Goal: Task Accomplishment & Management: Manage account settings

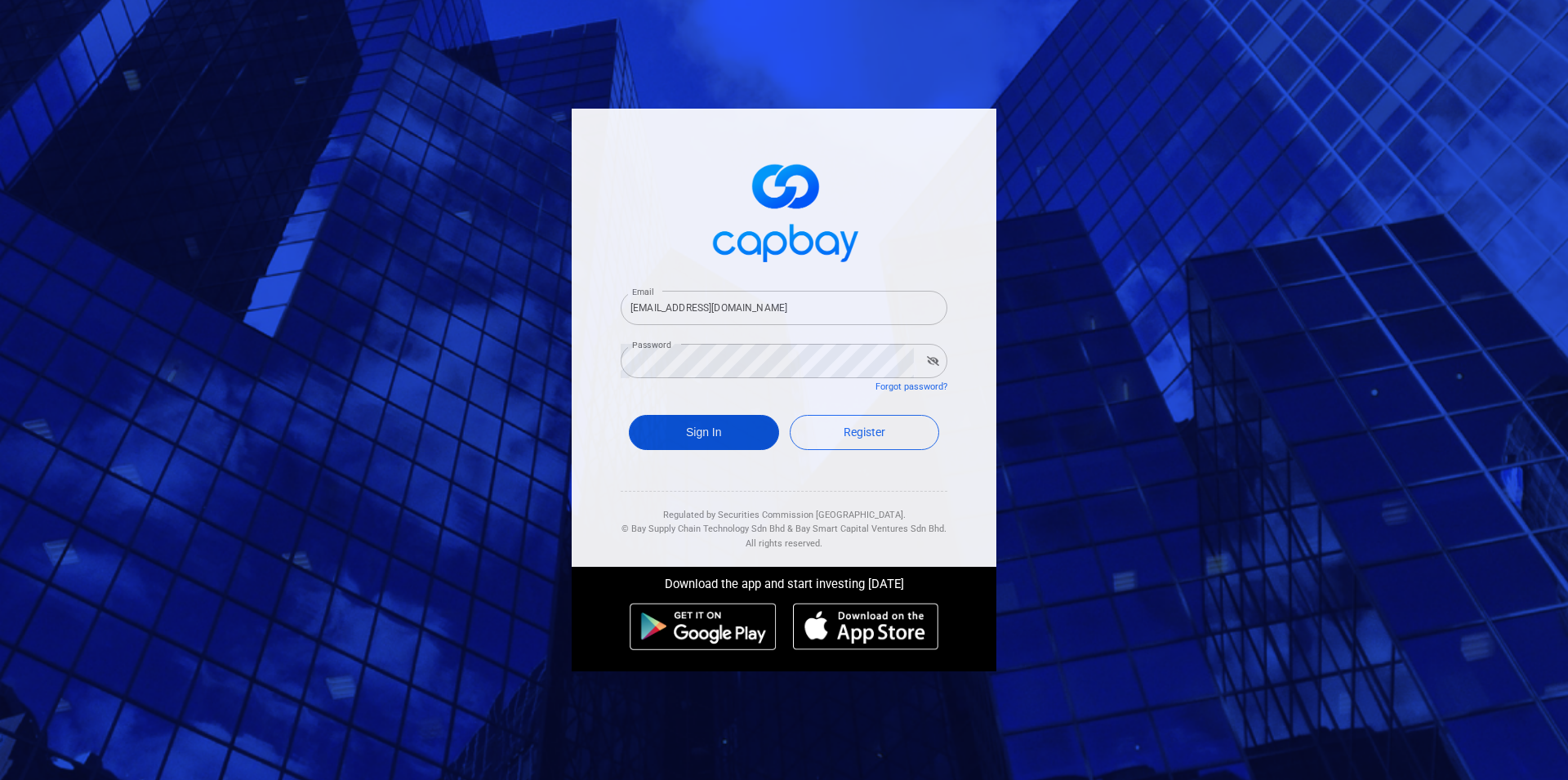
click at [712, 448] on button "Sign In" at bounding box center [704, 432] width 150 height 35
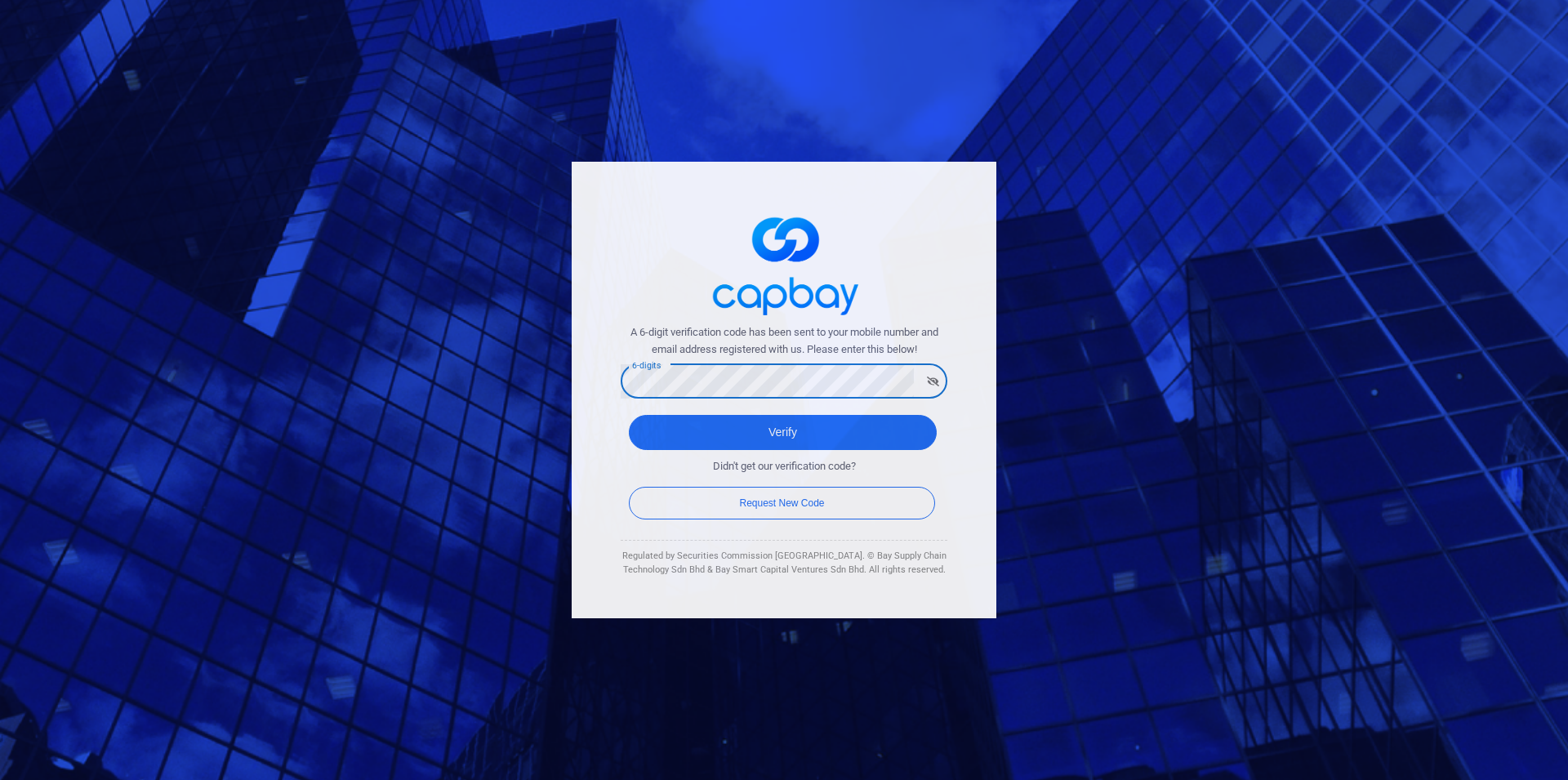
click at [629, 415] on button "Verify" at bounding box center [783, 432] width 308 height 35
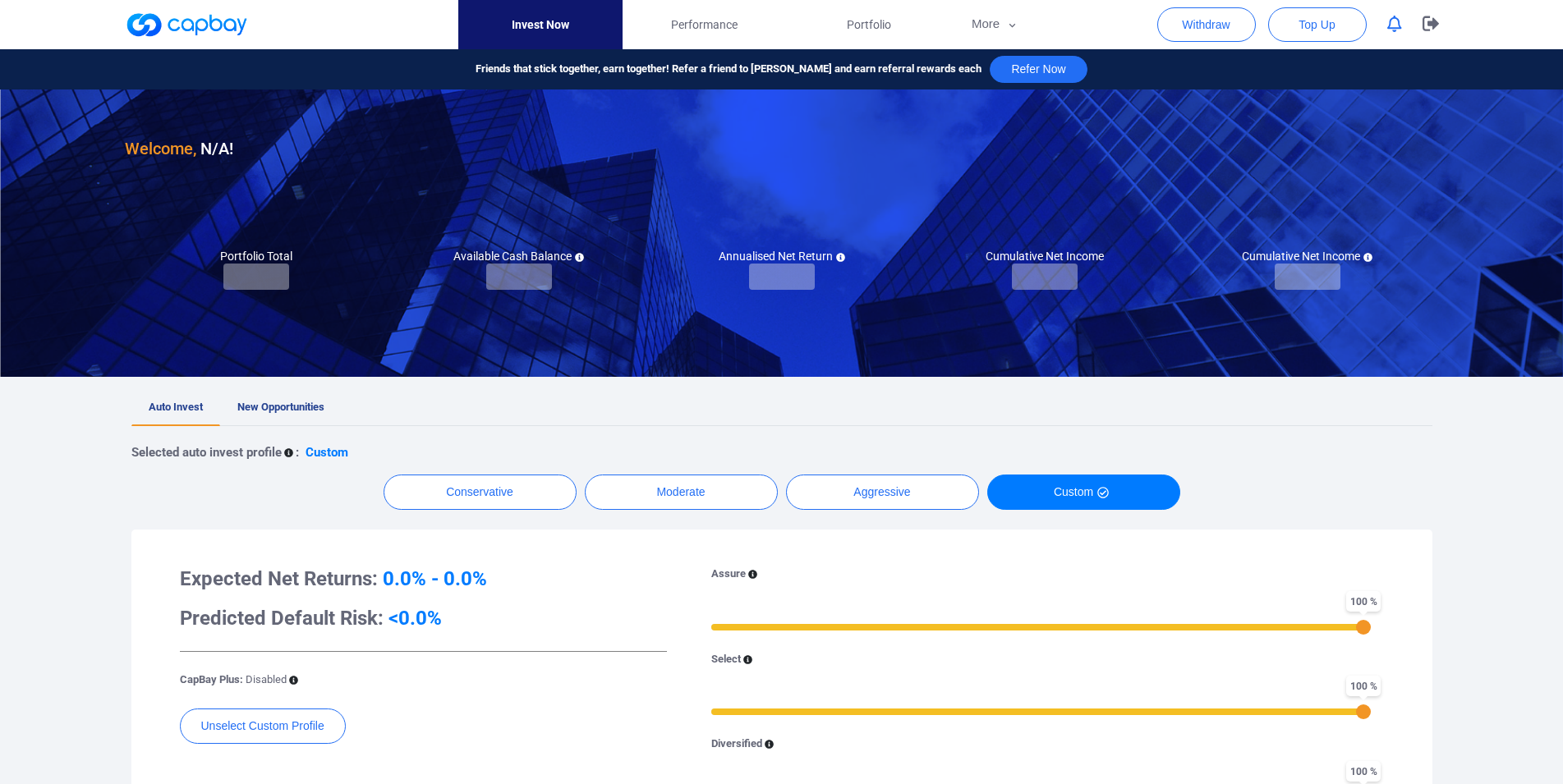
checkbox input "true"
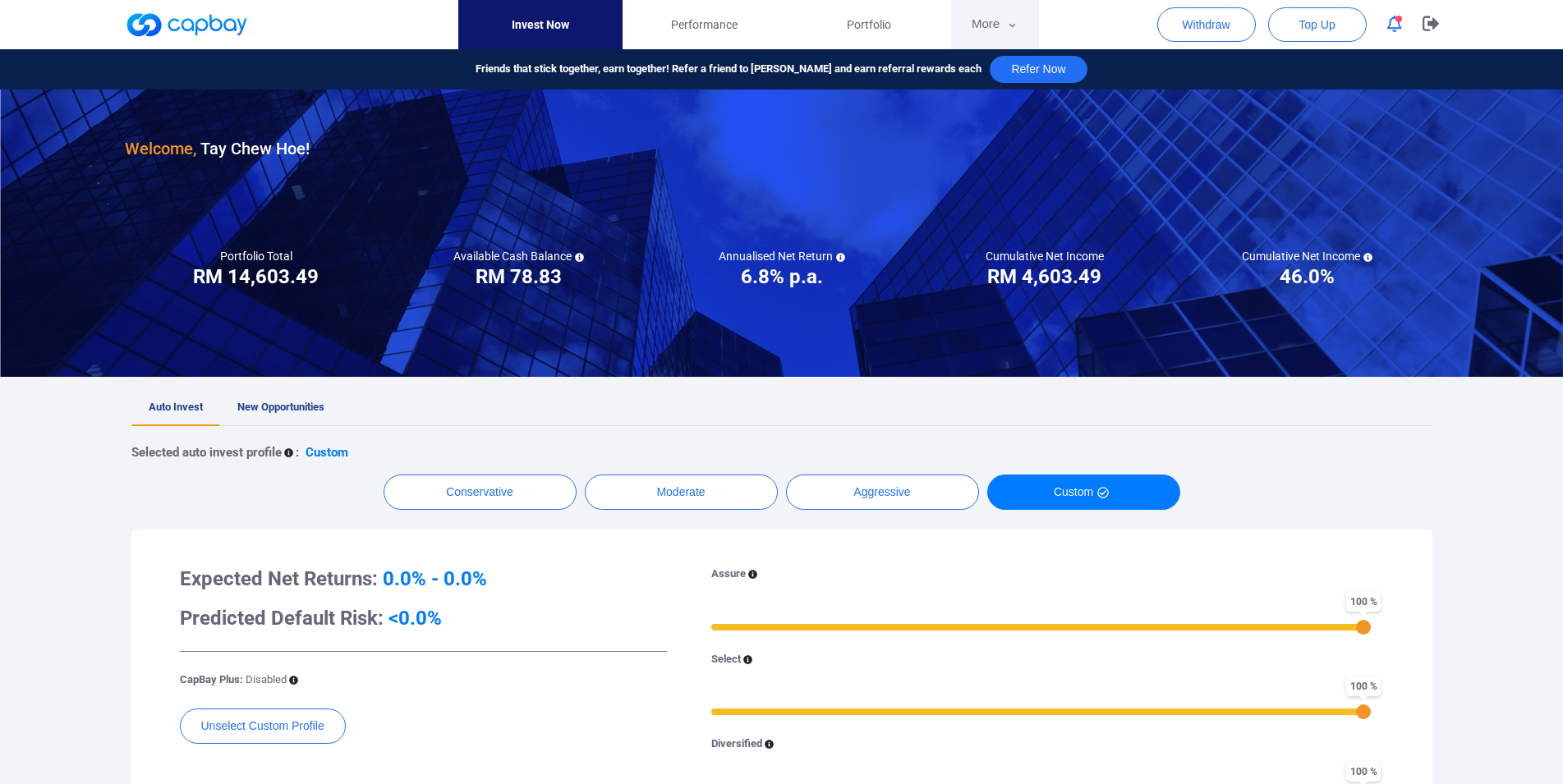
click at [995, 21] on button "More" at bounding box center [995, 25] width 88 height 50
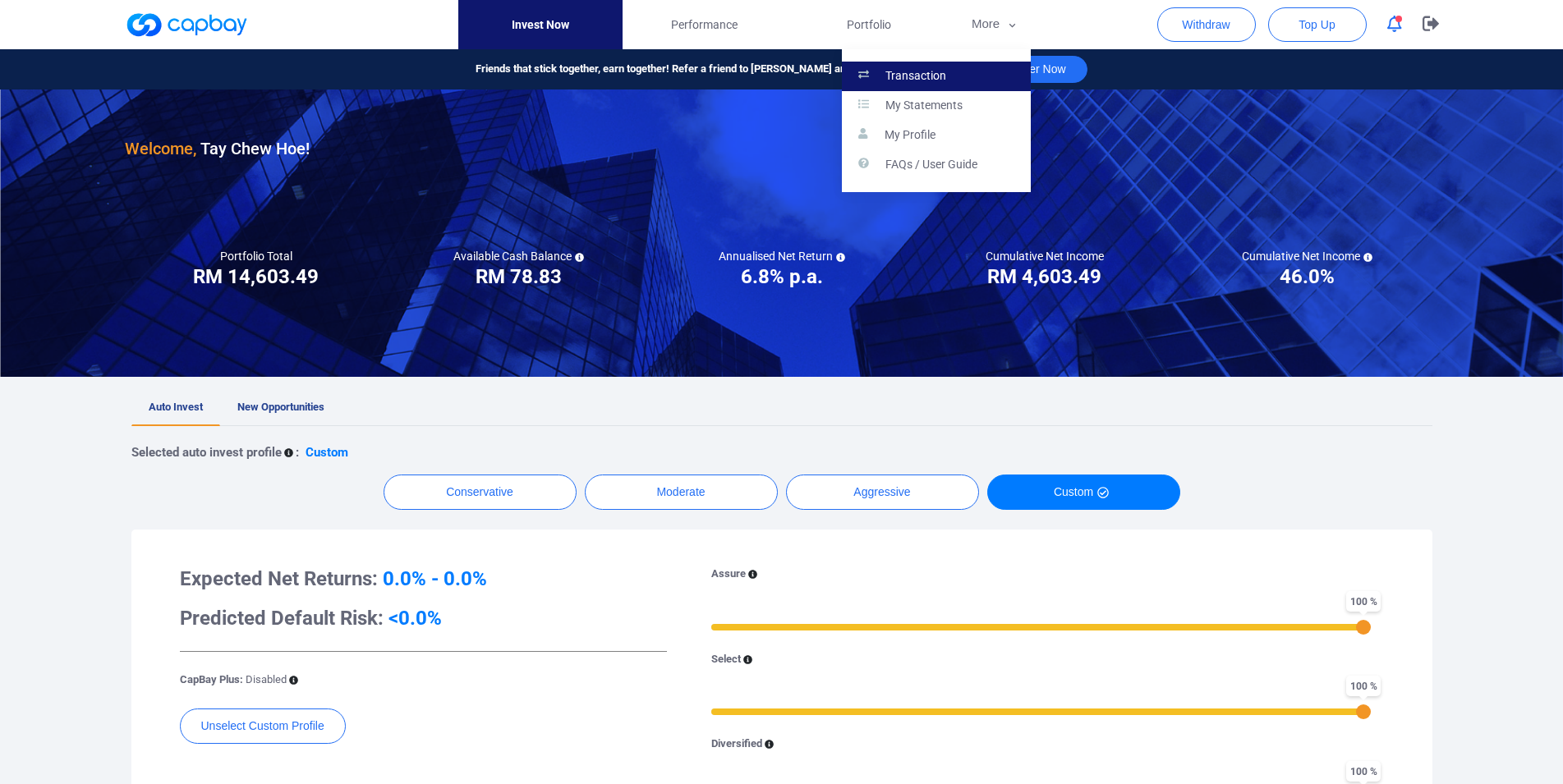
click at [974, 72] on link "Transaction" at bounding box center [936, 76] width 189 height 30
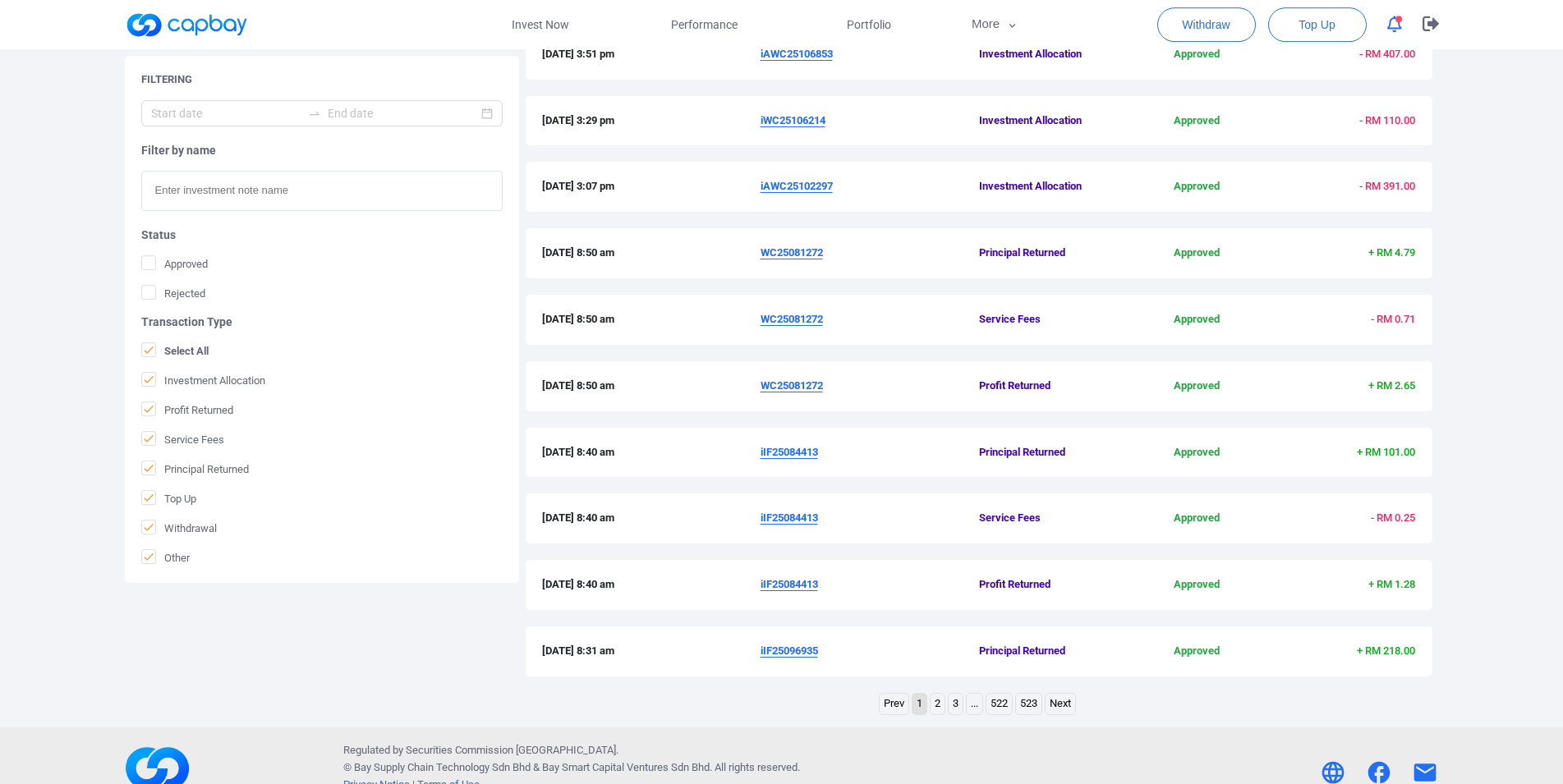
scroll to position [390, 0]
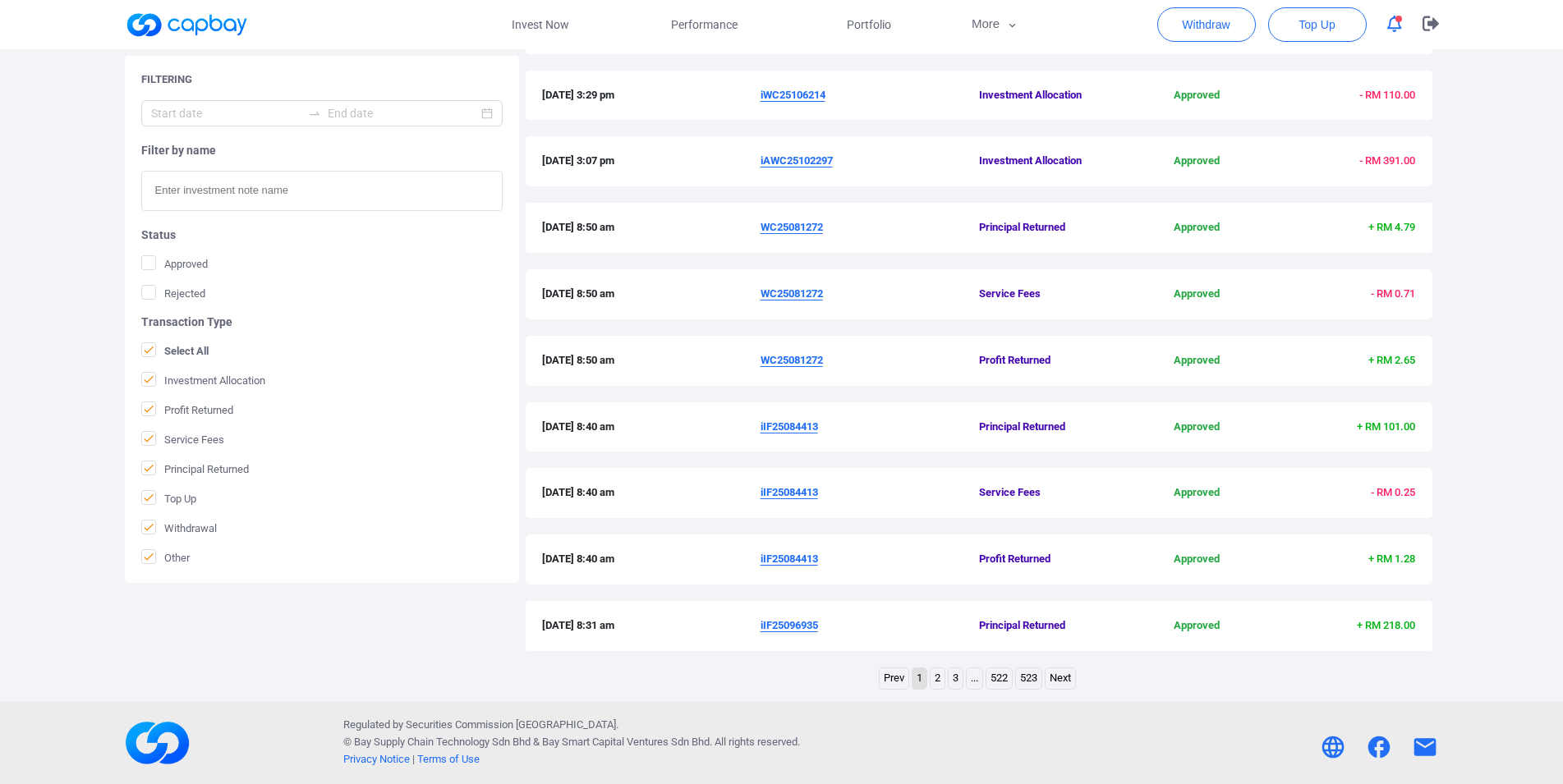
click at [936, 683] on link "2" at bounding box center [937, 678] width 14 height 20
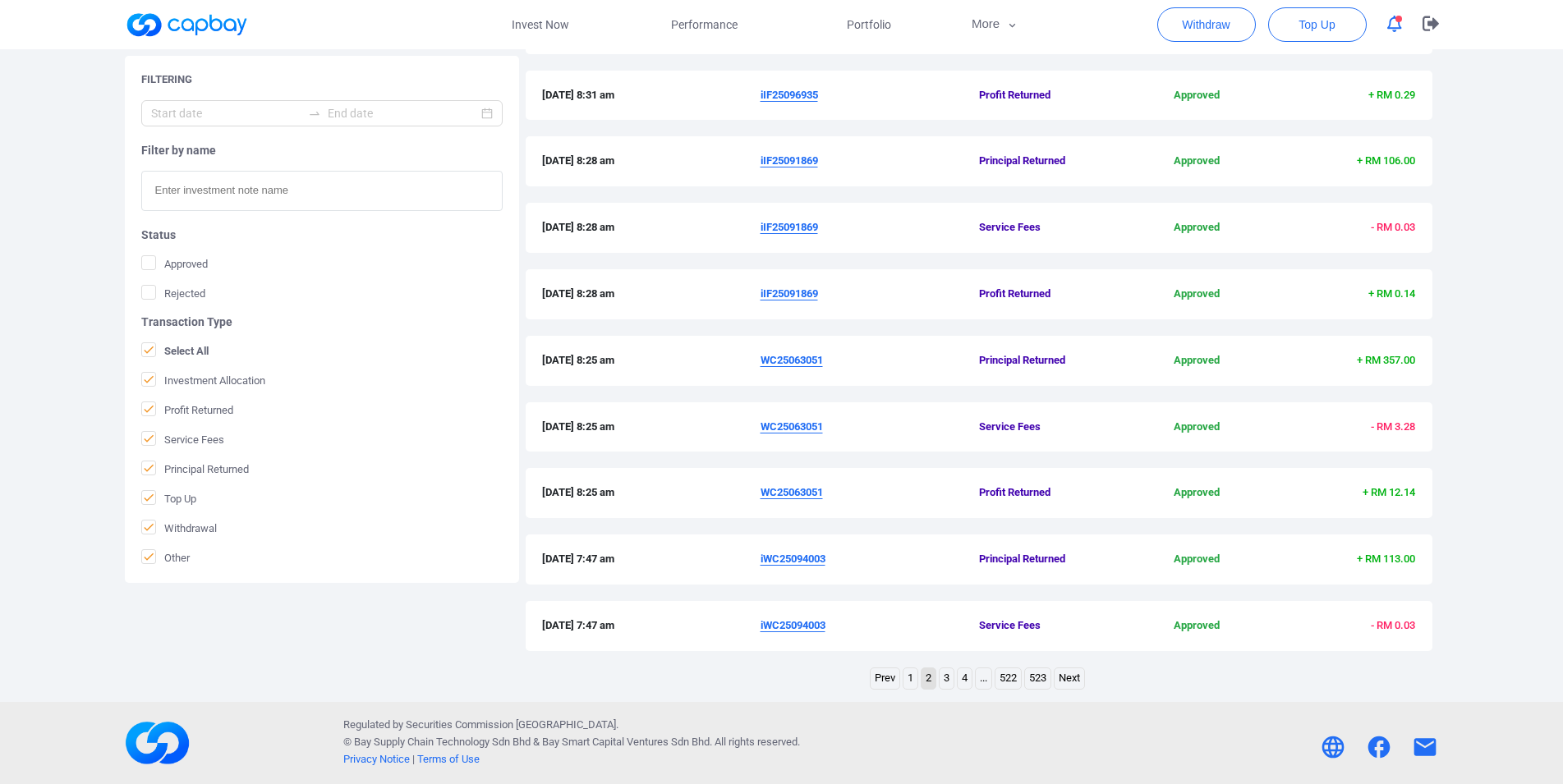
click at [946, 680] on link "3" at bounding box center [946, 678] width 14 height 20
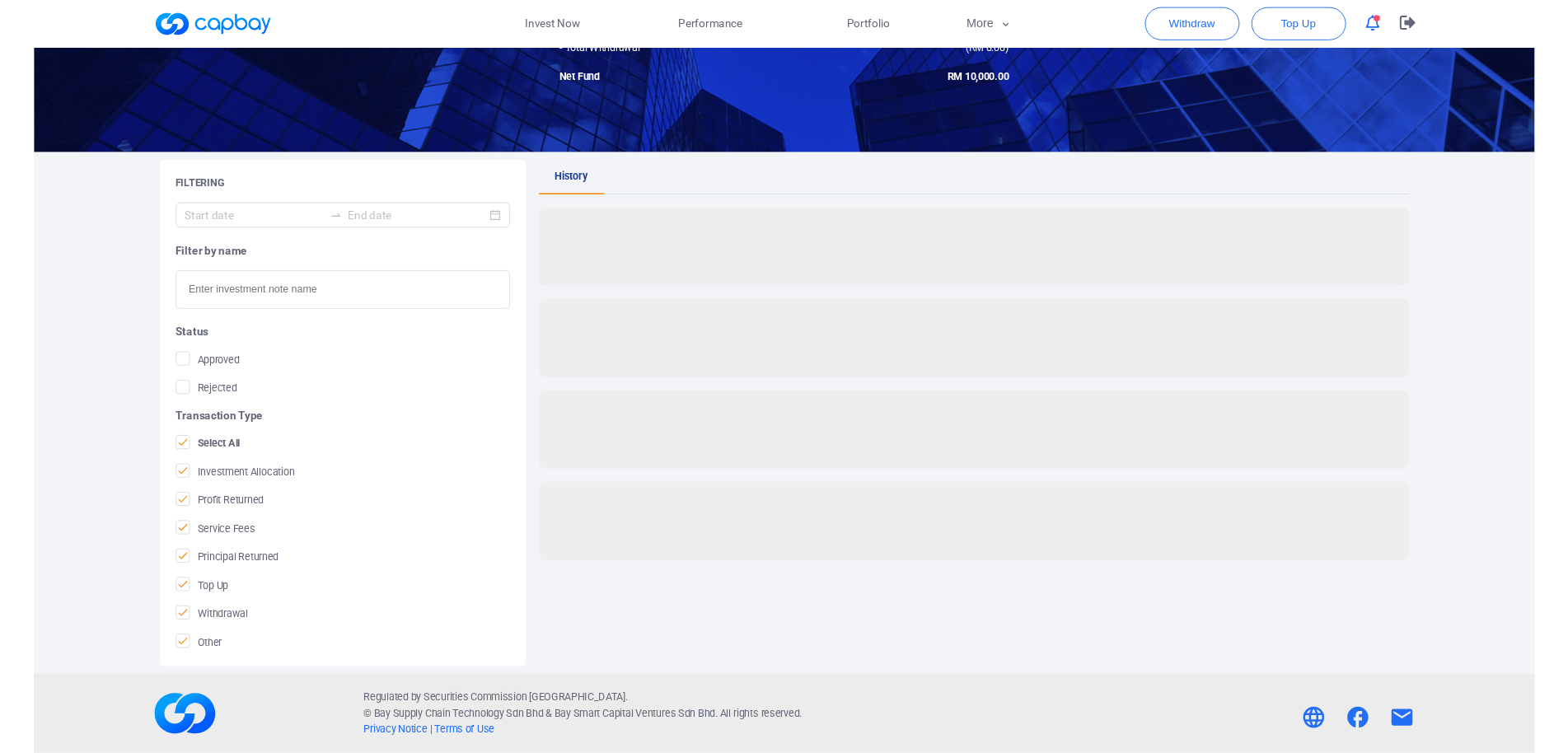
scroll to position [179, 0]
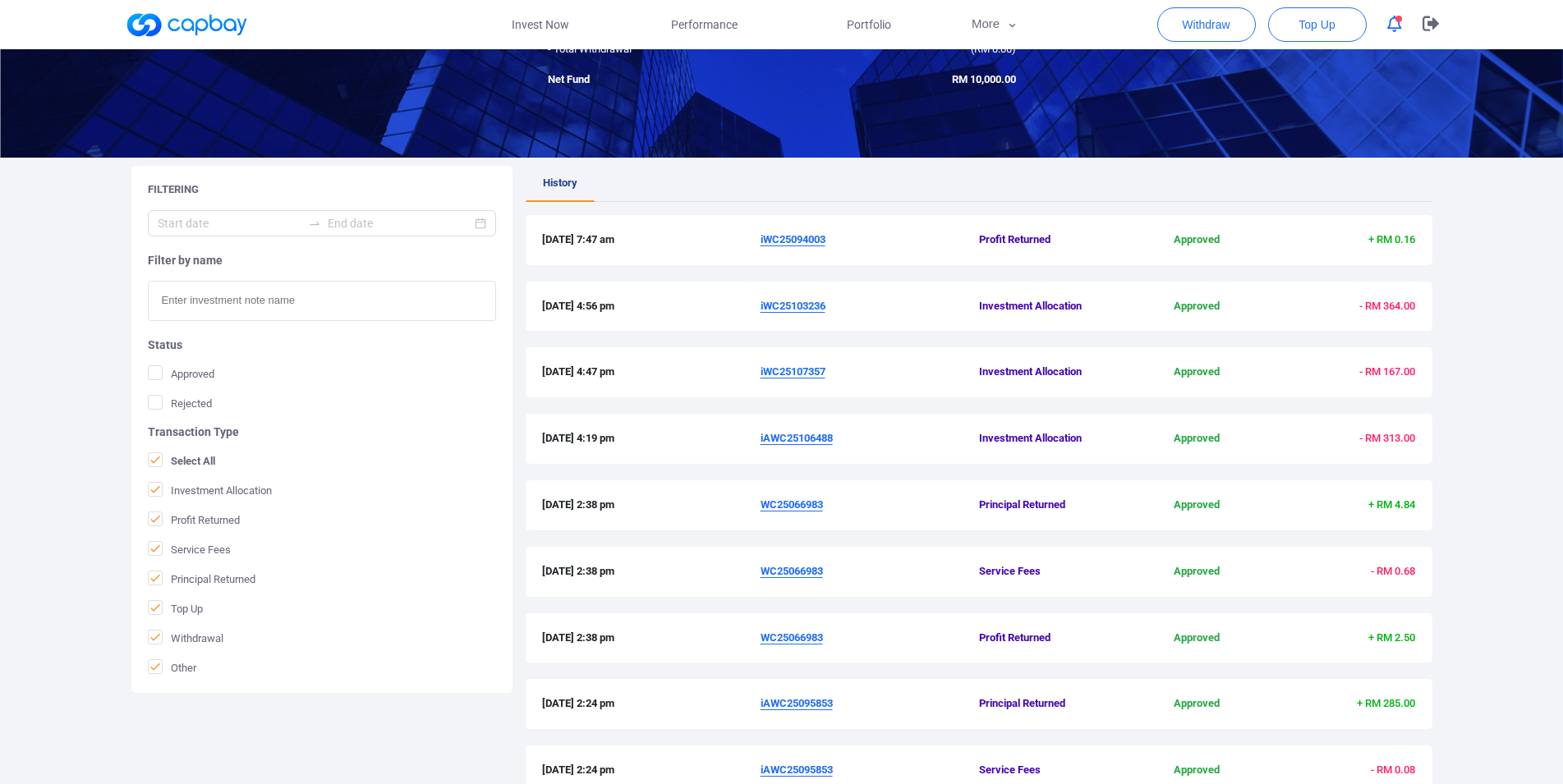
click at [792, 234] on u "iWC25094003" at bounding box center [793, 239] width 65 height 12
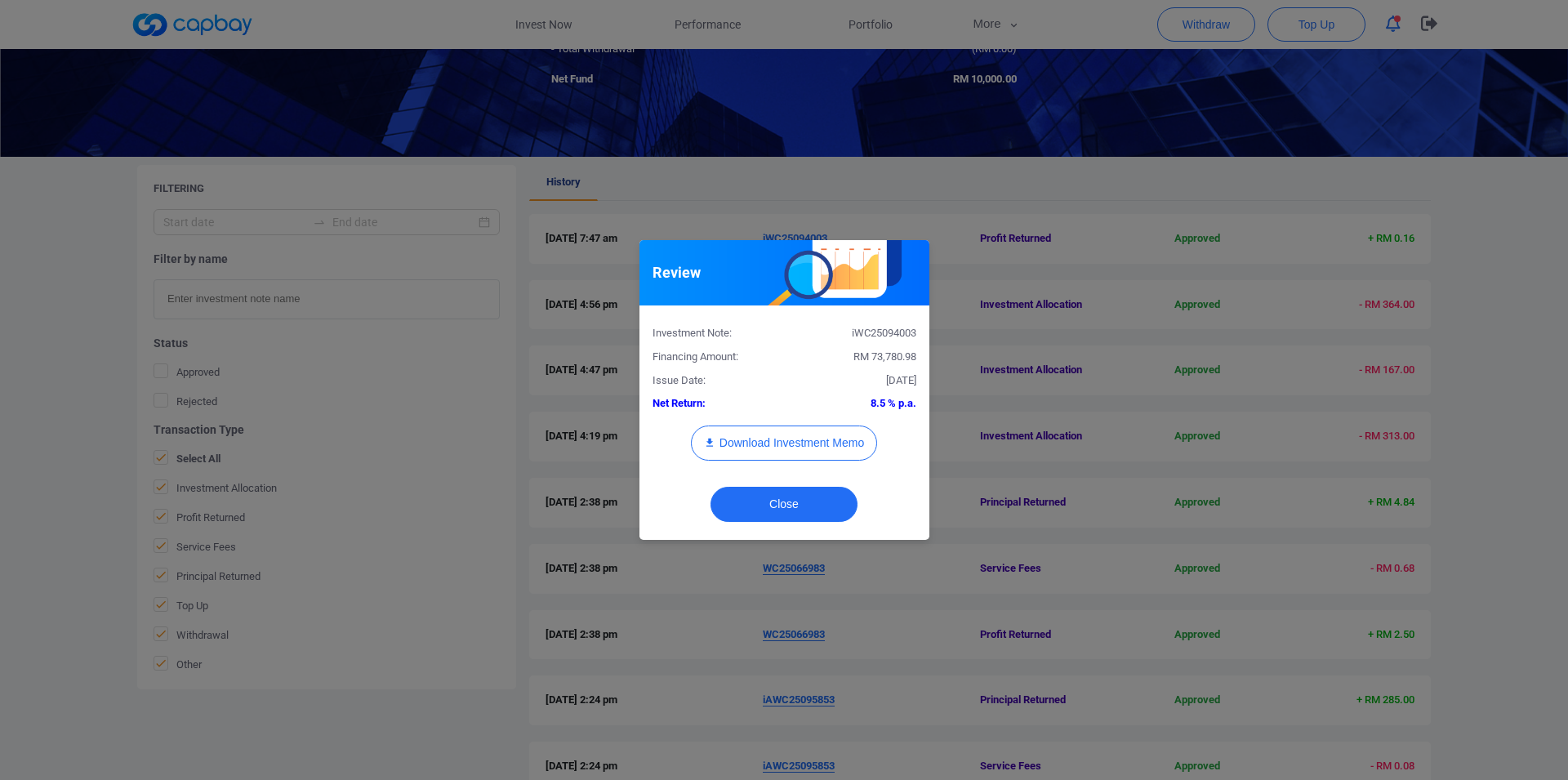
click at [885, 329] on div "iWC25094003" at bounding box center [856, 334] width 145 height 17
copy div "iWC25094003"
click at [0, 373] on div "Review Investment Note: iWC25094003 Financing Amount: RM 73,780.98 Issue Date: …" at bounding box center [784, 390] width 1568 height 780
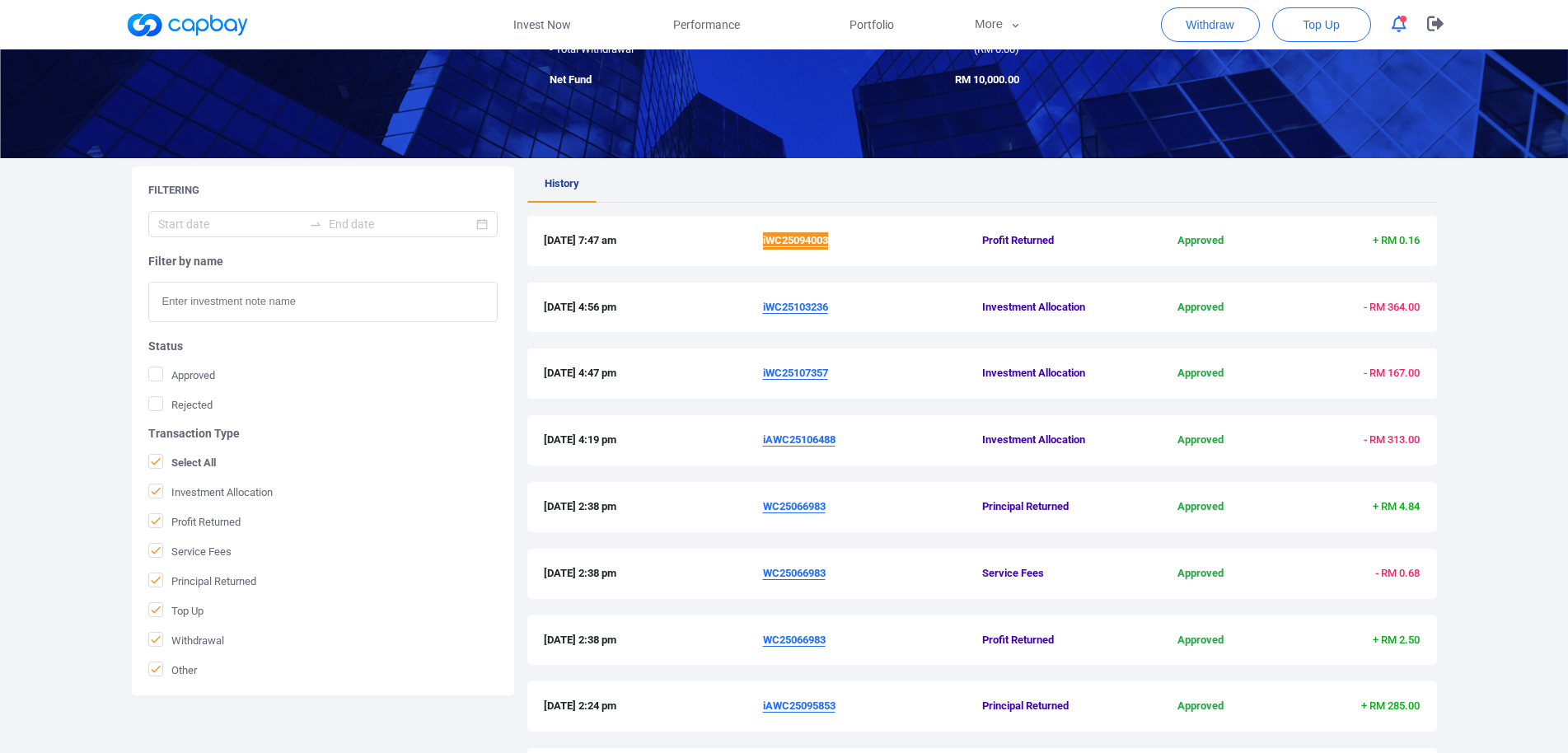
scroll to position [425, 0]
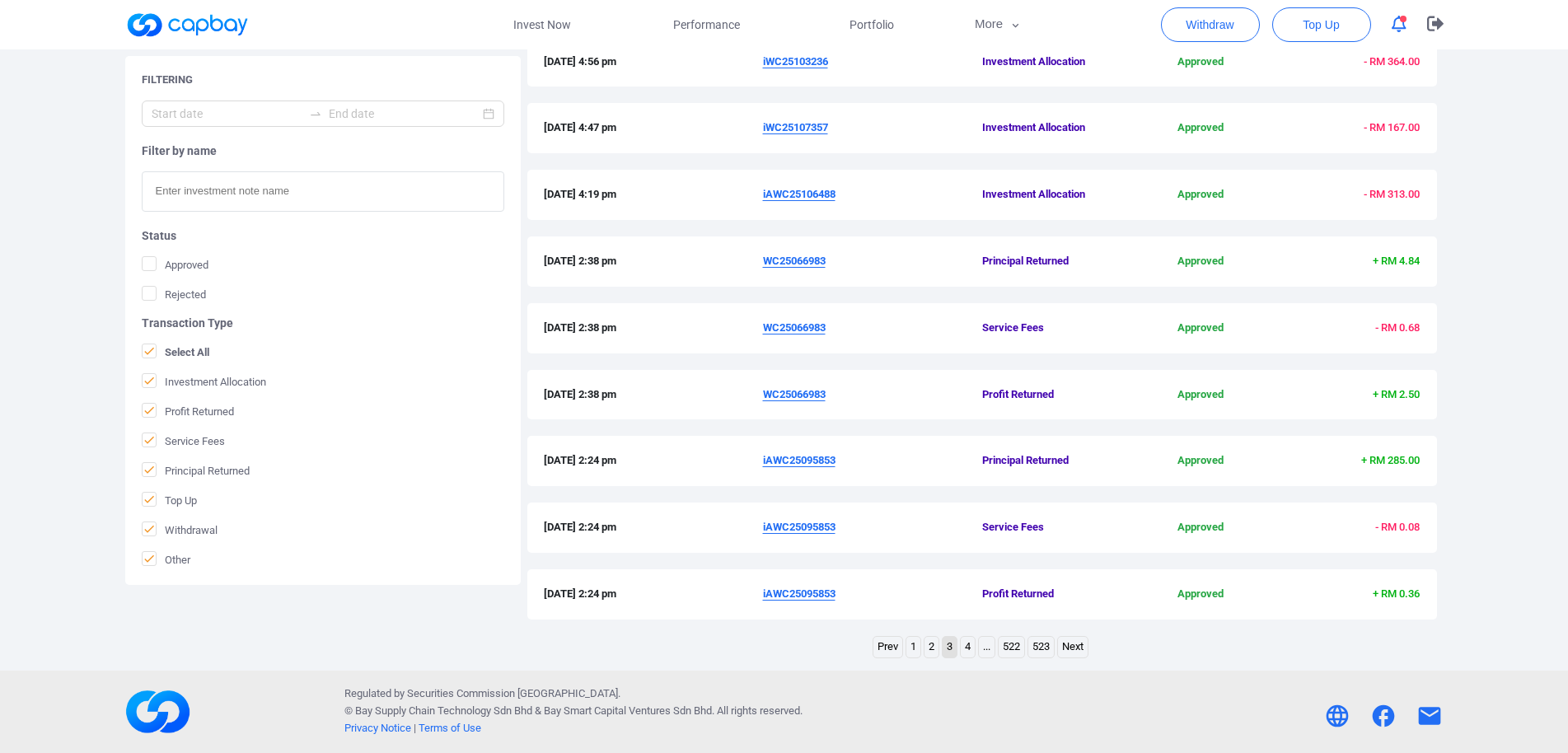
click at [933, 650] on link "2" at bounding box center [932, 647] width 14 height 20
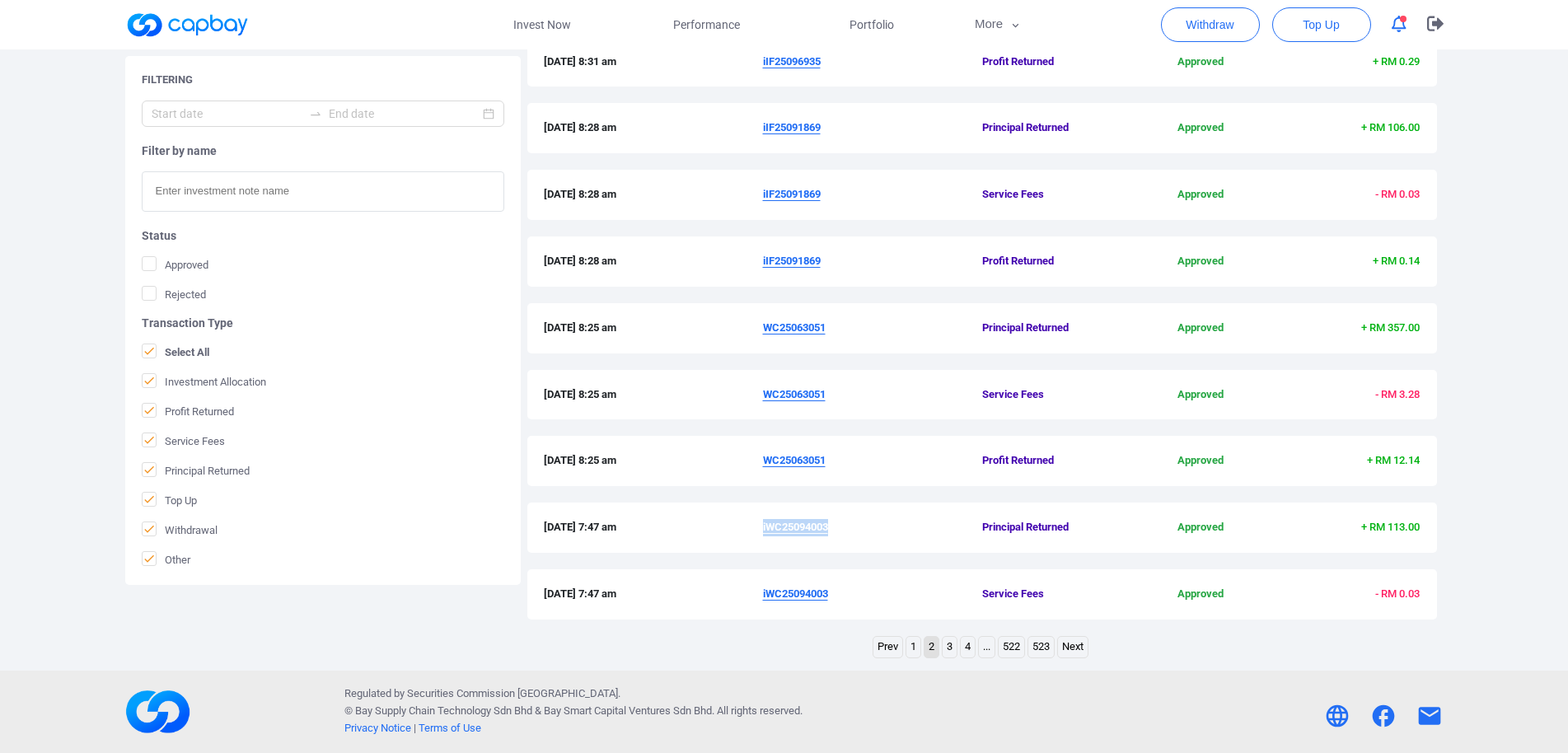
drag, startPoint x: 759, startPoint y: 466, endPoint x: 831, endPoint y: 467, distance: 72.0
click at [831, 467] on div "[DATE] 8:25 am WC25063051 Profit Returned Approved + RM 12.14" at bounding box center [983, 460] width 877 height 17
copy div "WC25063051"
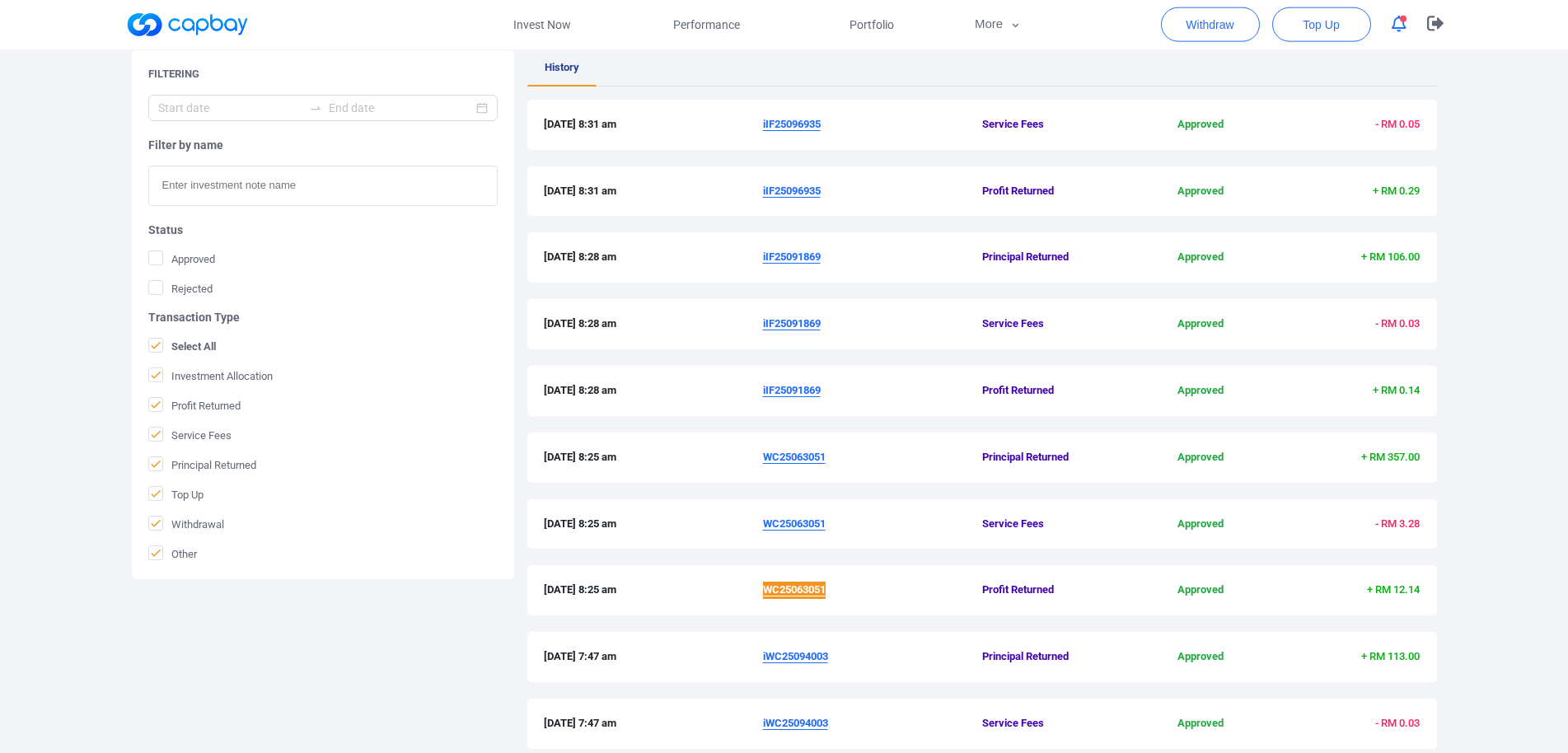
scroll to position [257, 0]
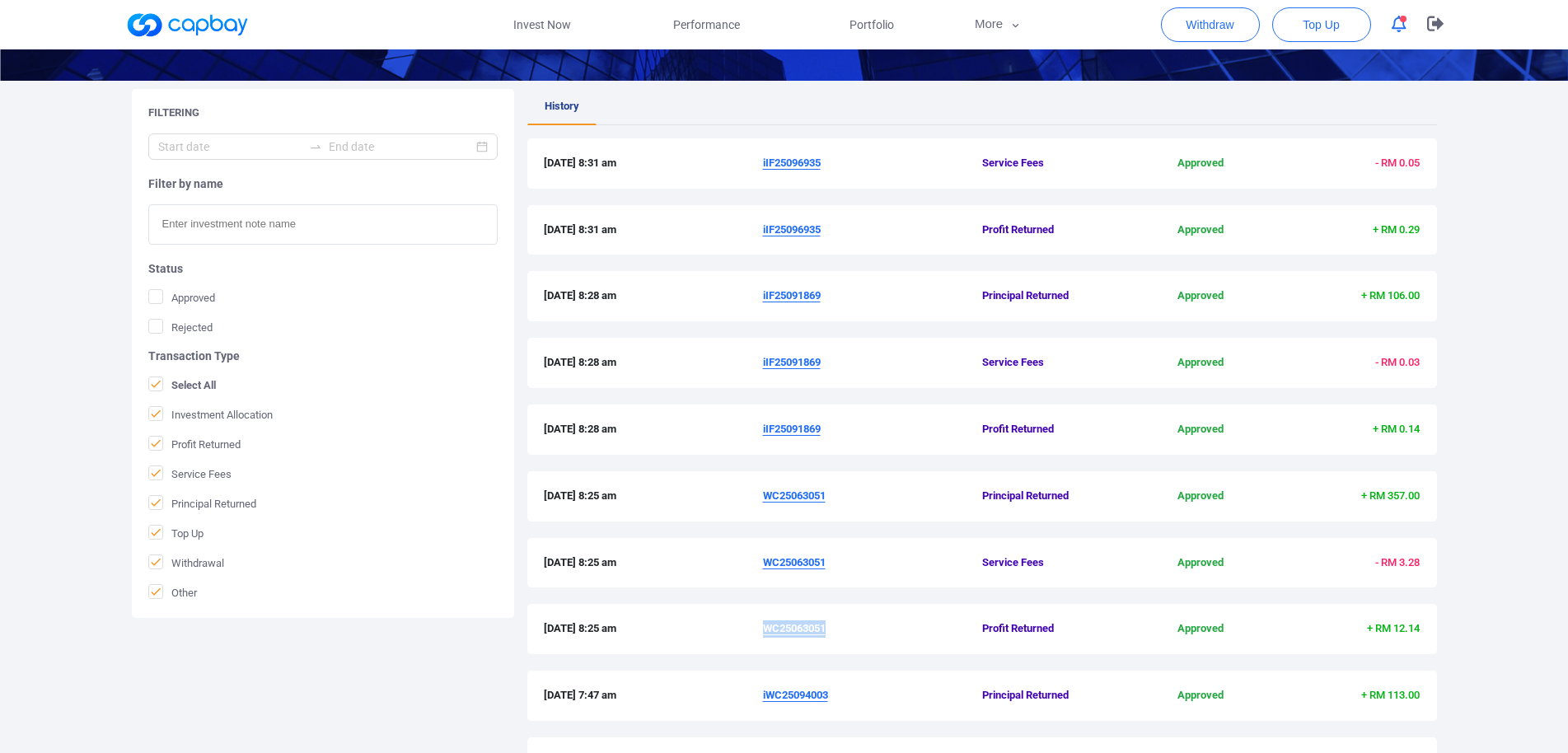
drag, startPoint x: 760, startPoint y: 436, endPoint x: 825, endPoint y: 440, distance: 65.1
click at [825, 439] on div "[DATE] 8:28 am iIF25091869 Profit Returned Approved + RM 0.14" at bounding box center [983, 430] width 910 height 50
copy div "iIF25091869"
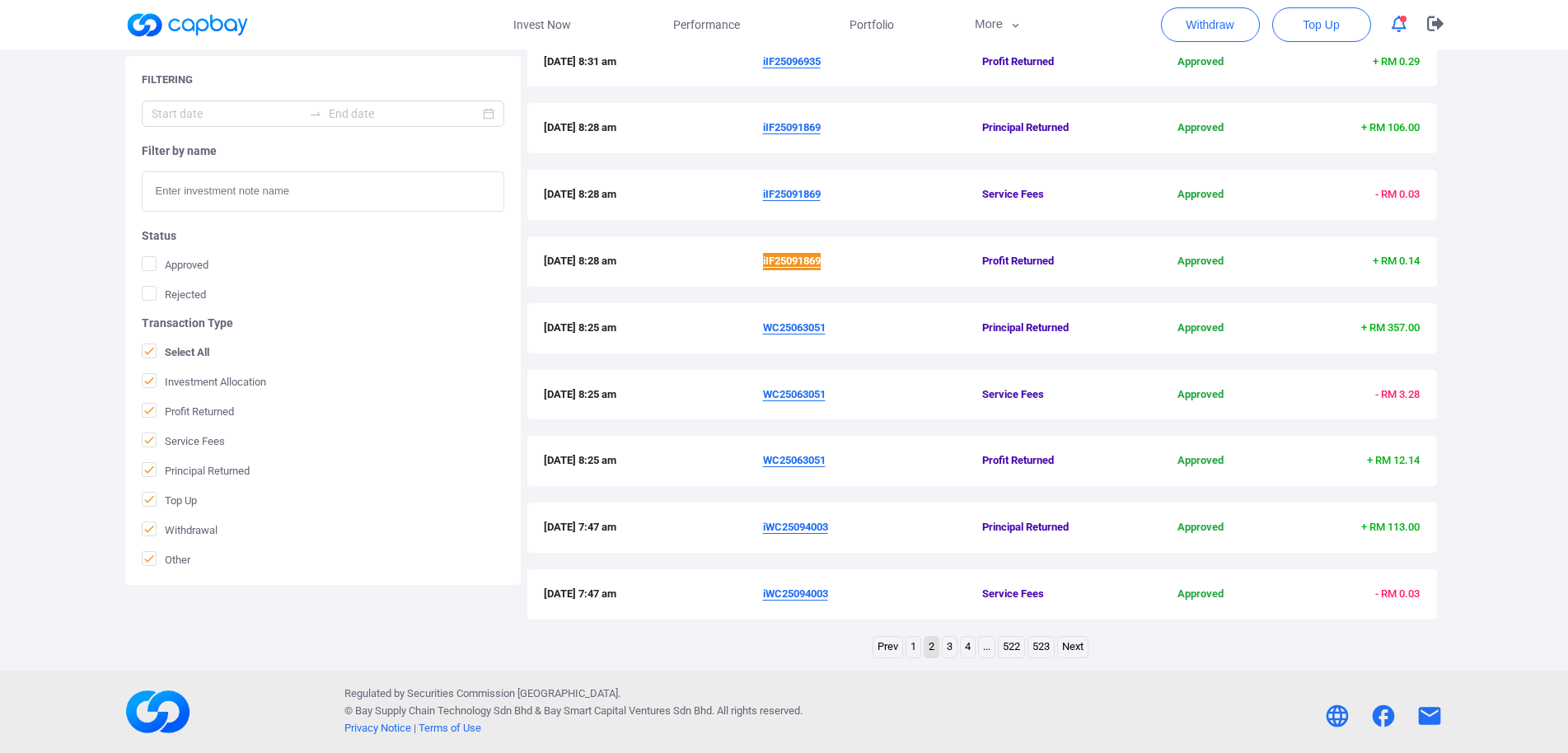
scroll to position [89, 0]
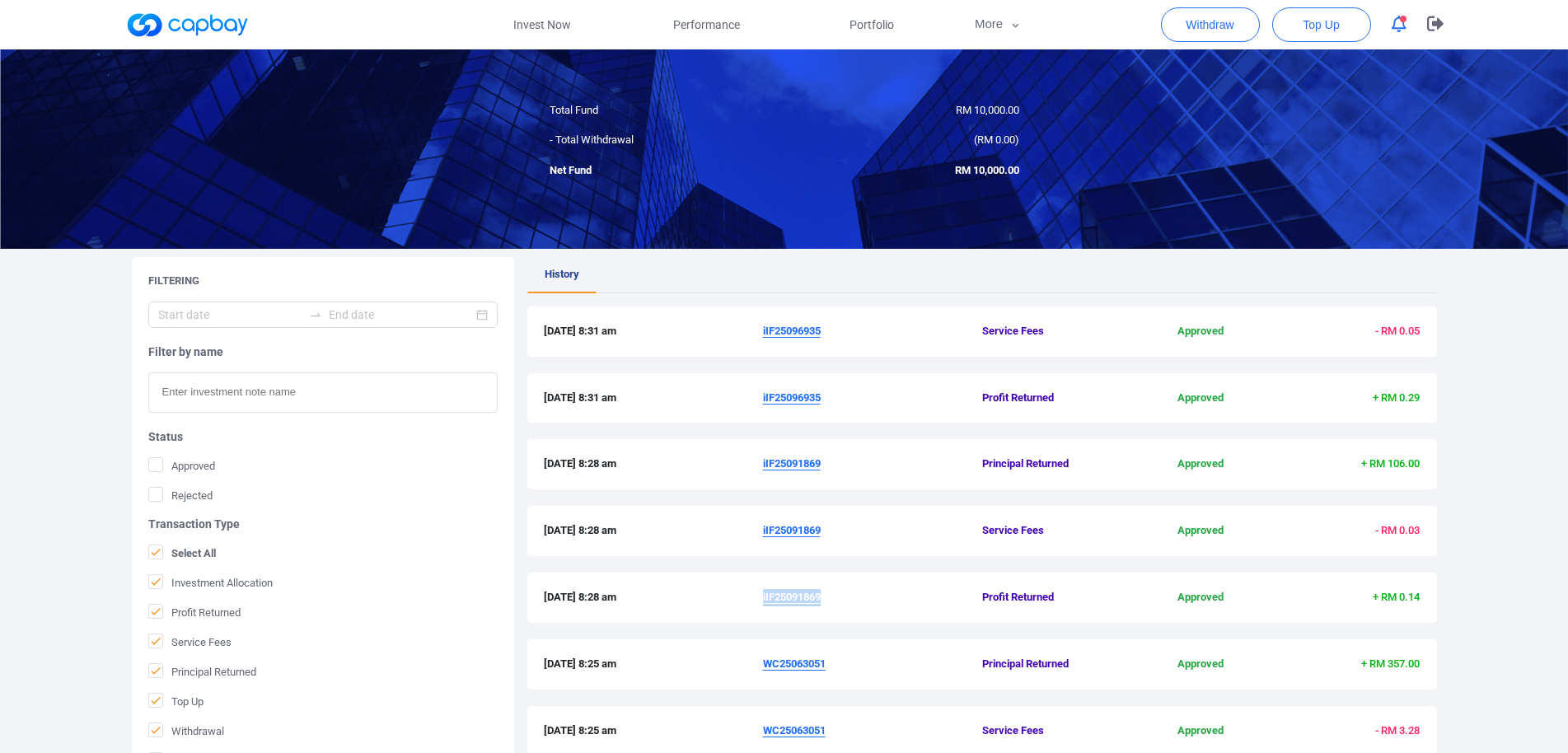
drag, startPoint x: 757, startPoint y: 405, endPoint x: 828, endPoint y: 408, distance: 71.1
click at [827, 408] on div "[DATE] 8:31 am iIF25096935 Profit Returned Approved + RM 0.29" at bounding box center [983, 398] width 910 height 50
copy div "iIF25096935"
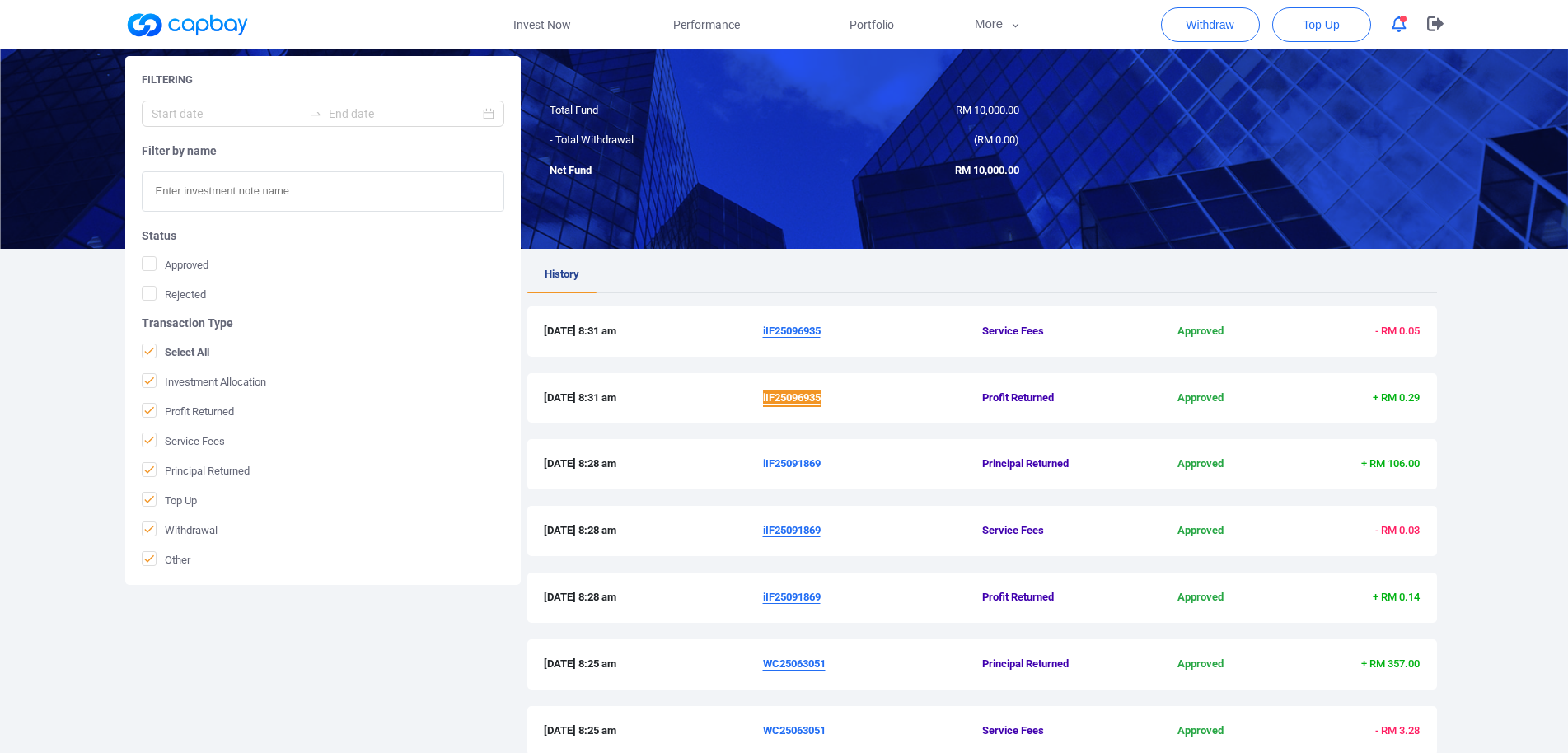
scroll to position [425, 0]
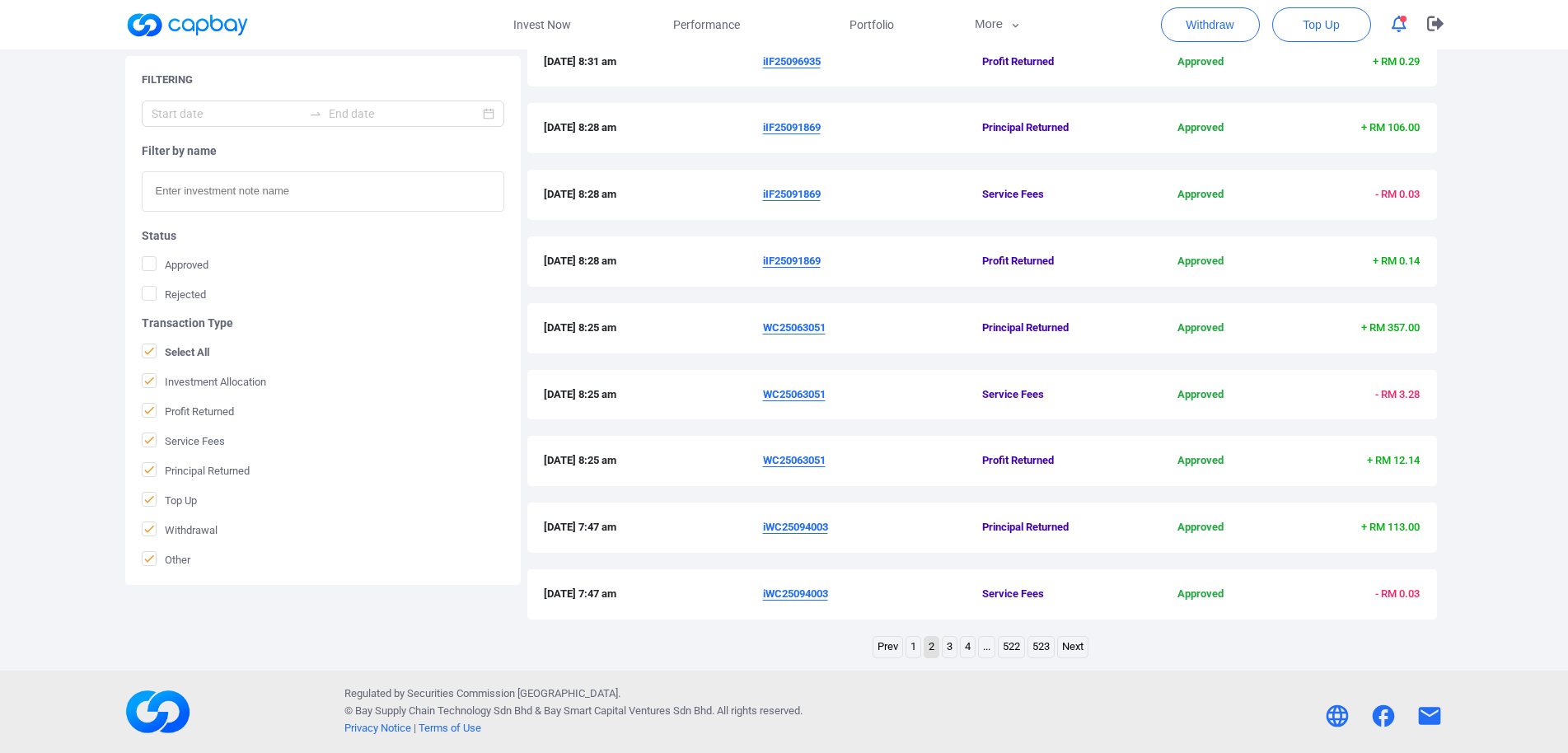
click at [909, 654] on link "1" at bounding box center [914, 647] width 14 height 20
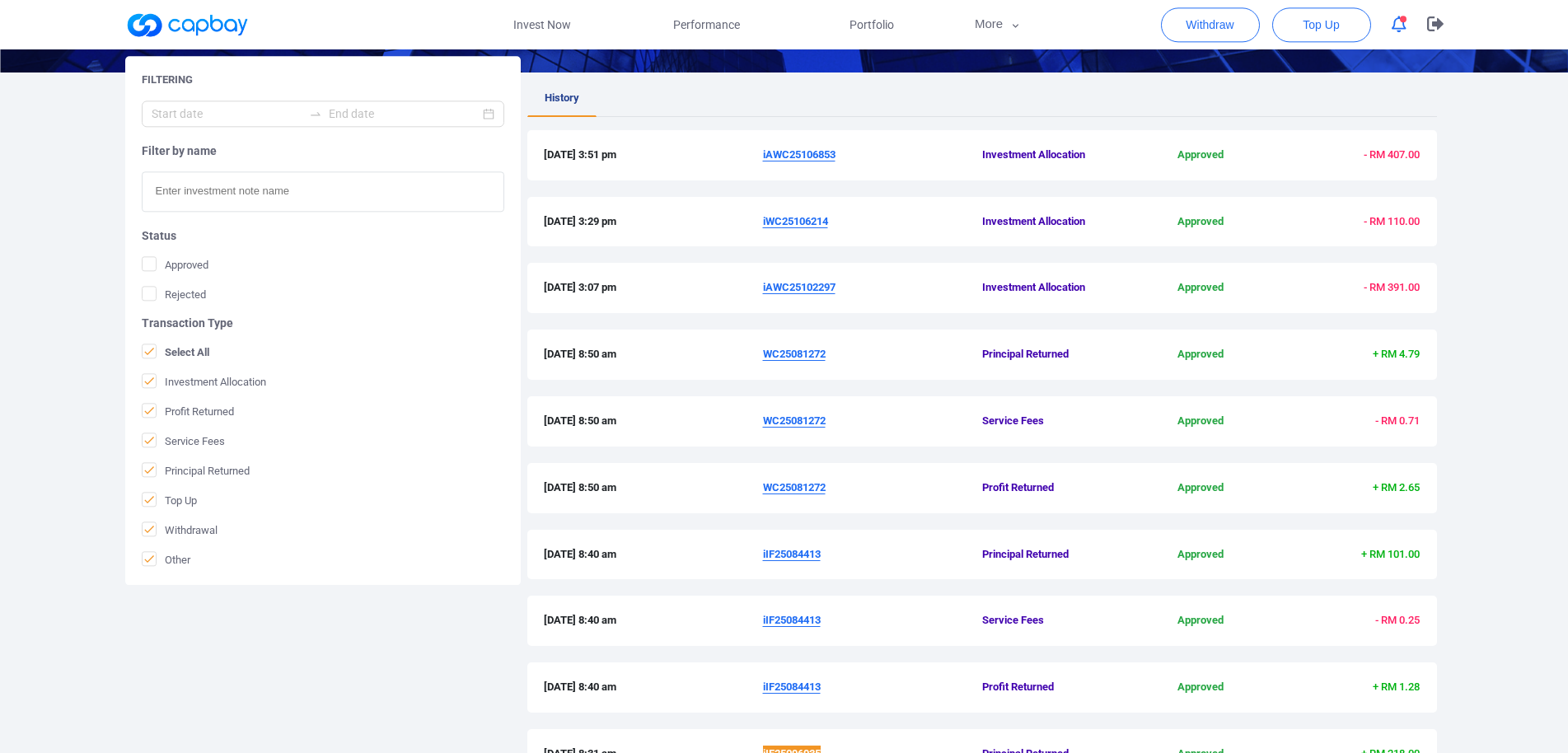
scroll to position [341, 0]
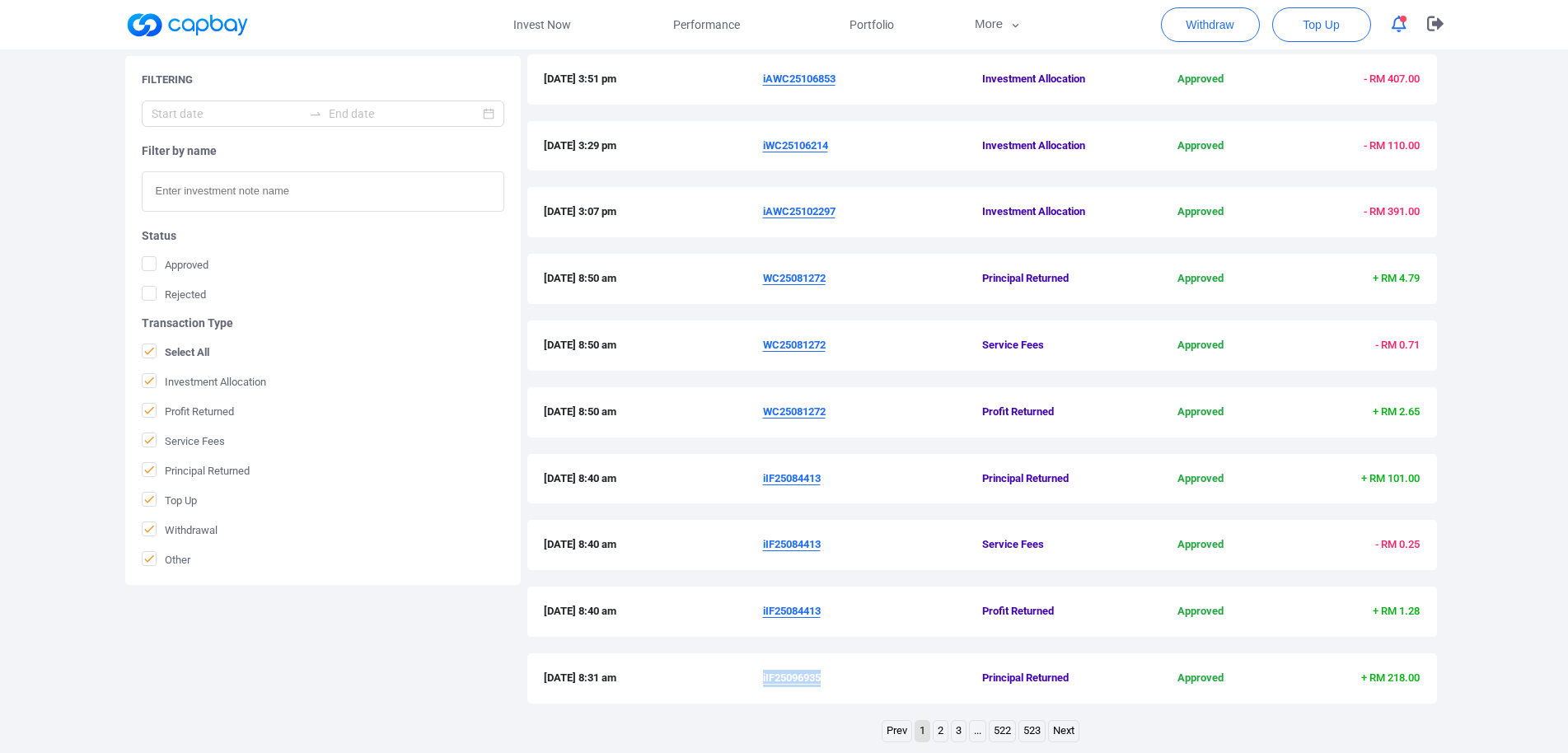
drag, startPoint x: 758, startPoint y: 613, endPoint x: 823, endPoint y: 614, distance: 65.0
click at [823, 614] on div "[DATE] 8:40 am iIF25084413 Profit Returned Approved + RM 1.28" at bounding box center [983, 612] width 877 height 17
copy div "iIF25084413"
drag, startPoint x: 759, startPoint y: 417, endPoint x: 844, endPoint y: 416, distance: 85.0
click at [844, 416] on div "[DATE] 8:50 am WC25081272 Profit Returned Approved + RM 2.65" at bounding box center [983, 412] width 877 height 17
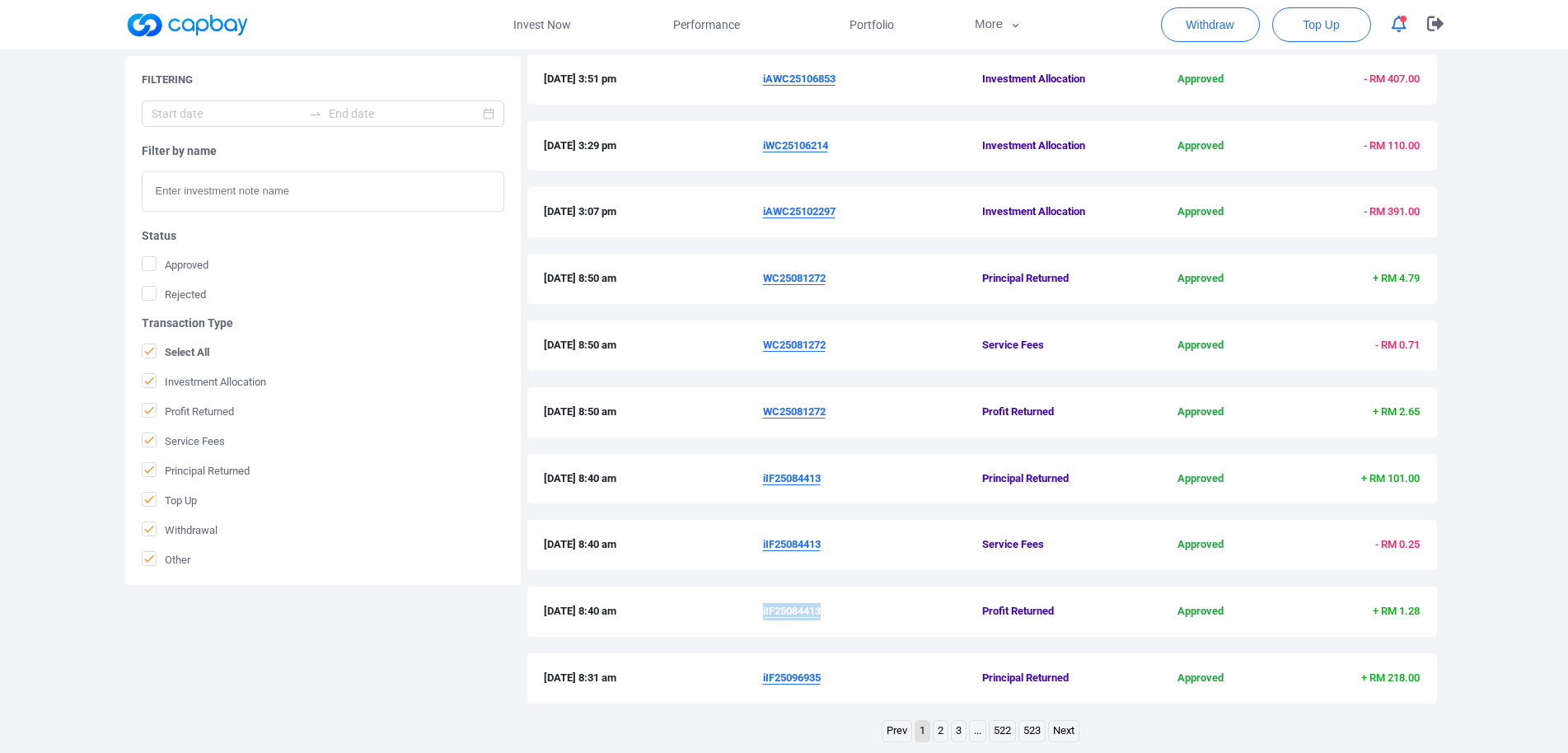
copy div "WC25081272"
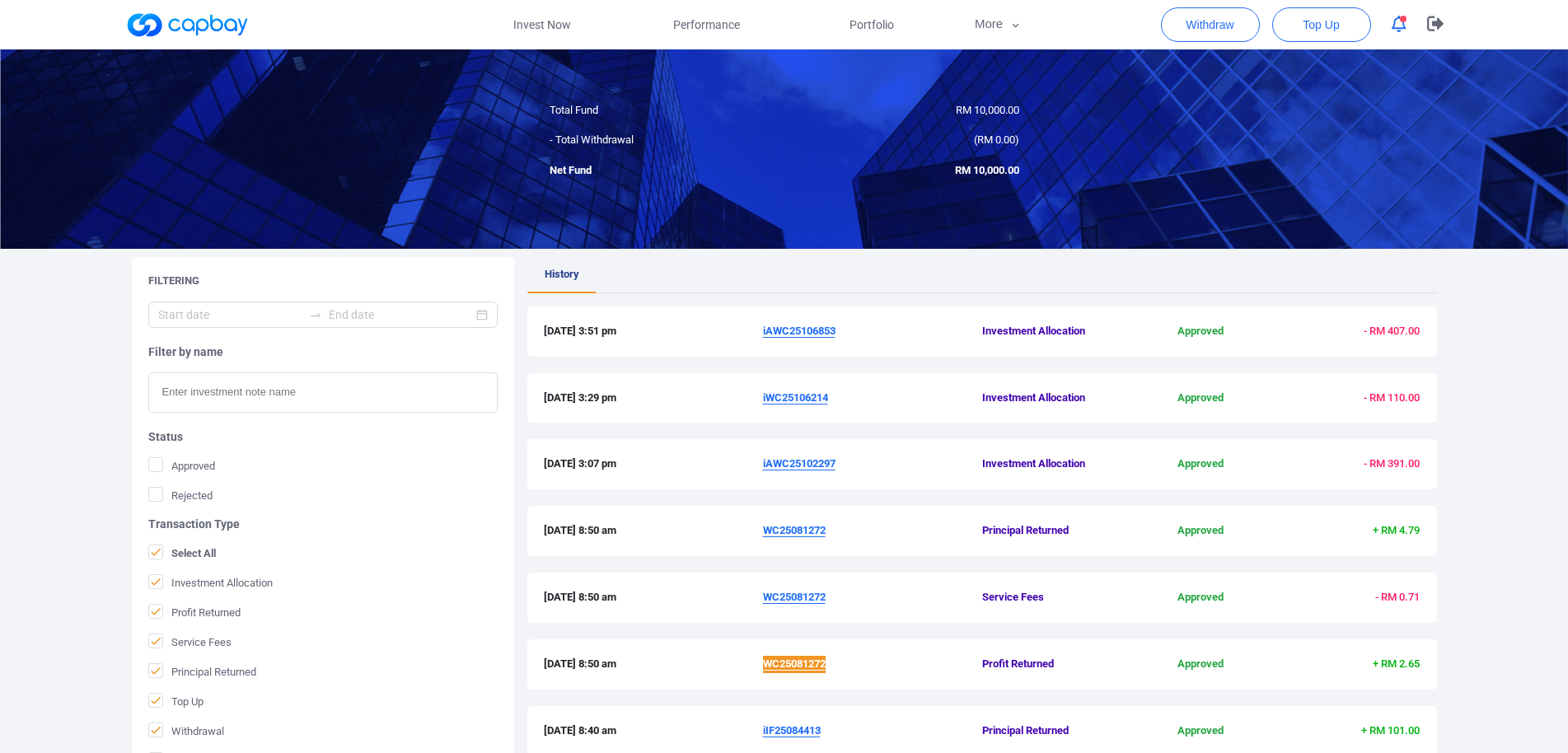
scroll to position [173, 0]
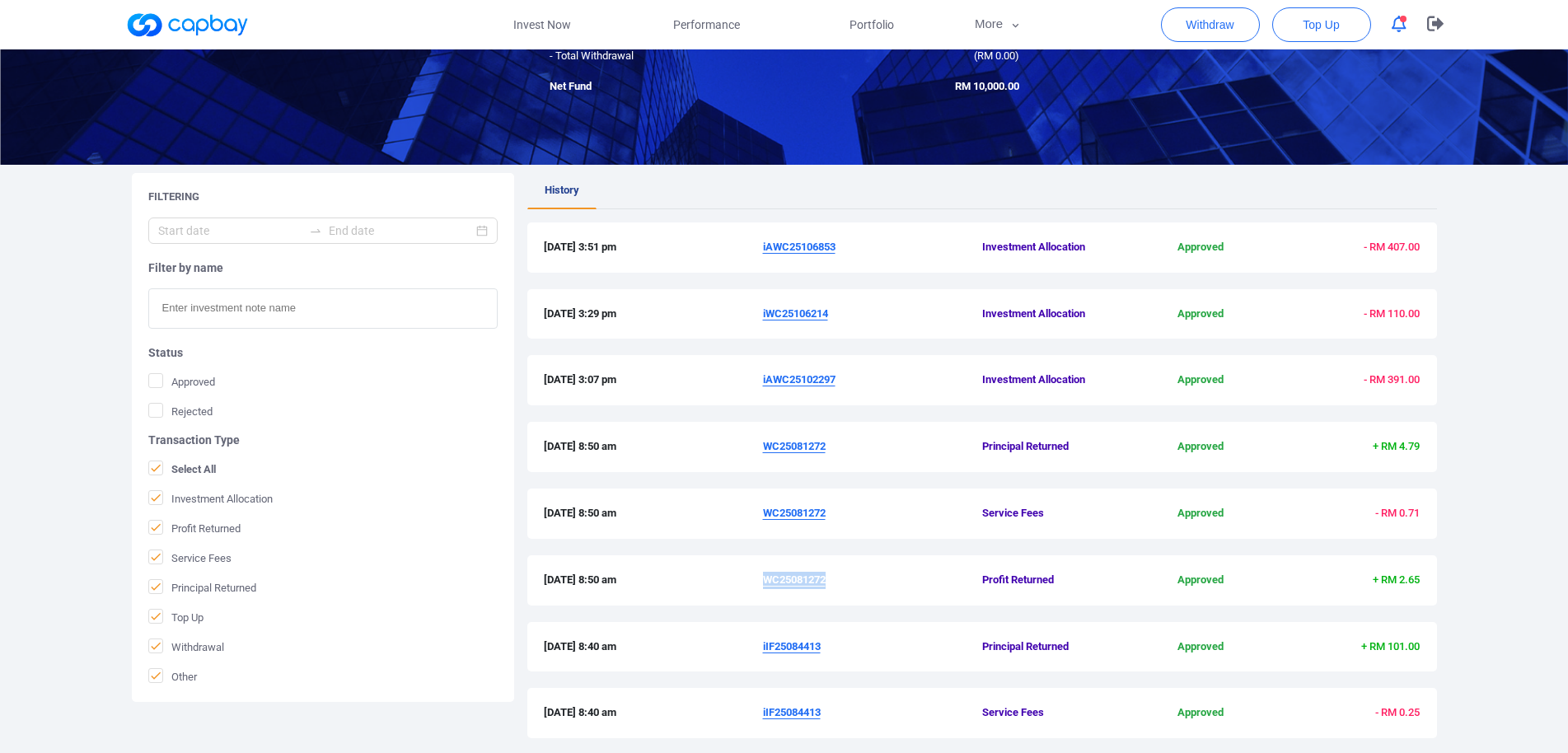
drag, startPoint x: 760, startPoint y: 385, endPoint x: 836, endPoint y: 385, distance: 76.0
click at [836, 385] on div "[DATE] 3:07 pm iAWC25102297 Investment Allocation Approved - RM 391.00" at bounding box center [983, 380] width 877 height 17
copy div "iAWC25102297"
click at [783, 376] on u "iAWC25102297" at bounding box center [799, 379] width 73 height 12
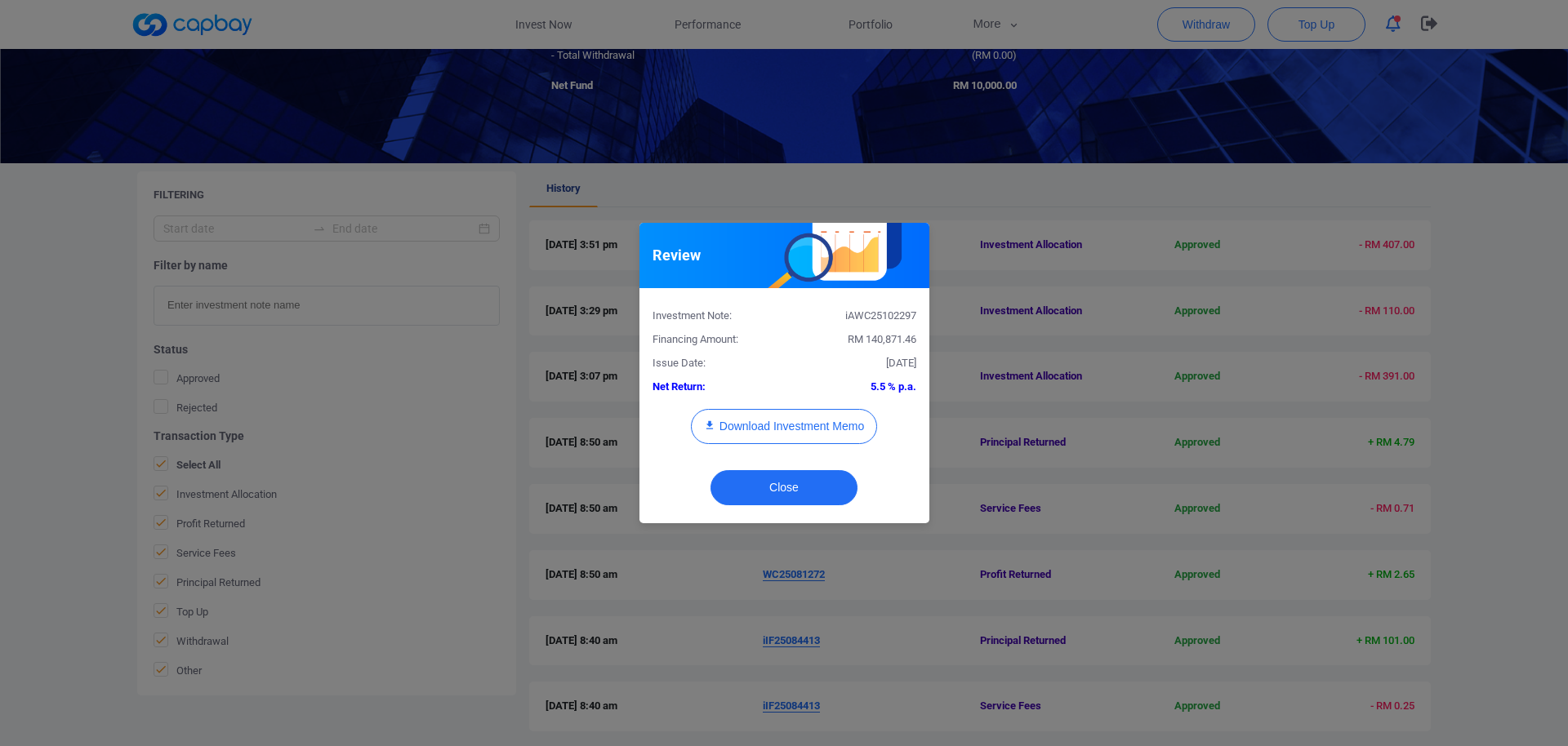
click at [881, 315] on div "iAWC25102297" at bounding box center [856, 316] width 145 height 17
copy div "iAWC25102297"
click at [796, 453] on div "Download Investment Memo" at bounding box center [784, 434] width 288 height 51
click at [799, 431] on button "Download Investment Memo" at bounding box center [784, 426] width 186 height 35
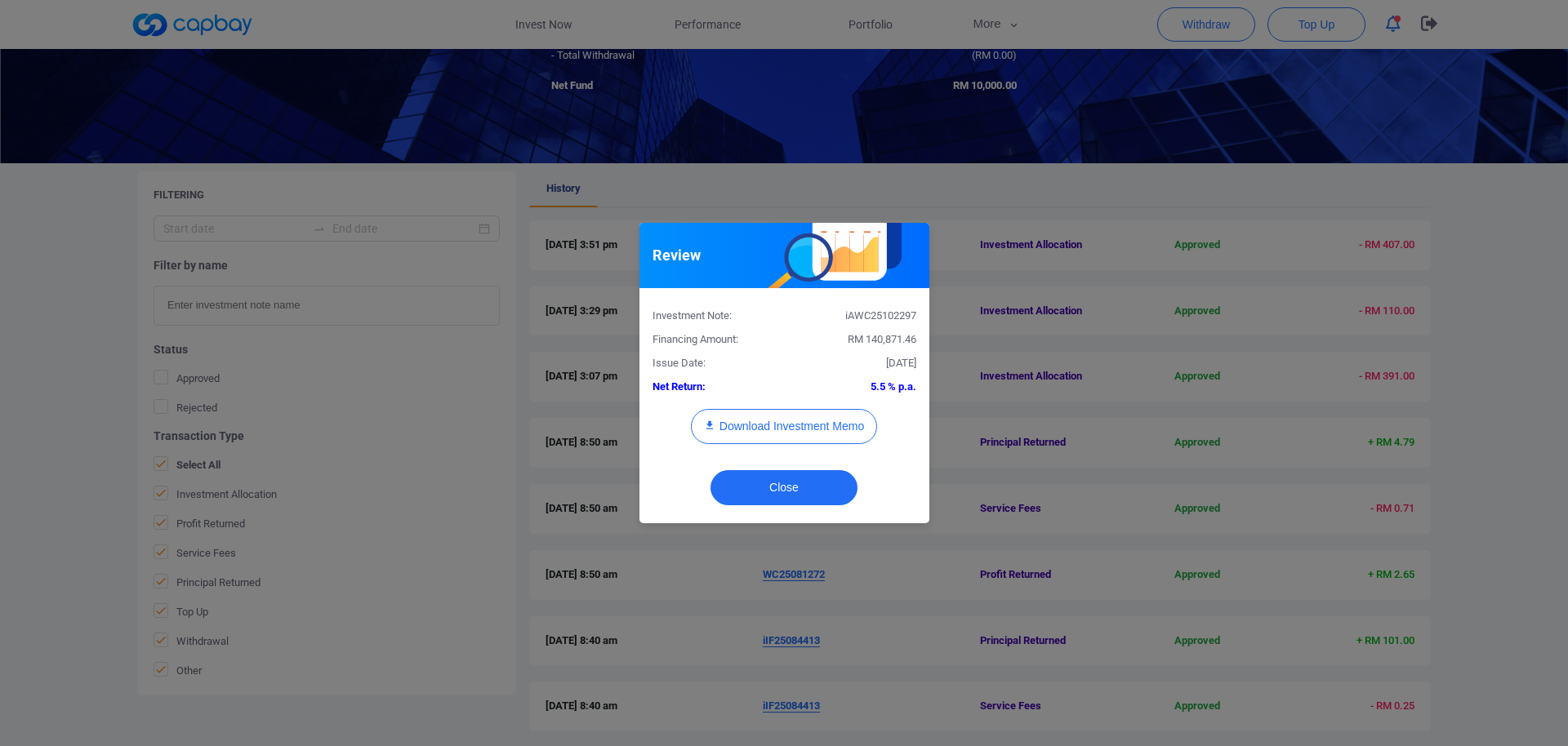
click at [688, 638] on div "Review Investment Note: iAWC25102297 Financing Amount: RM 140,871.46 Issue Date…" at bounding box center [784, 373] width 1568 height 746
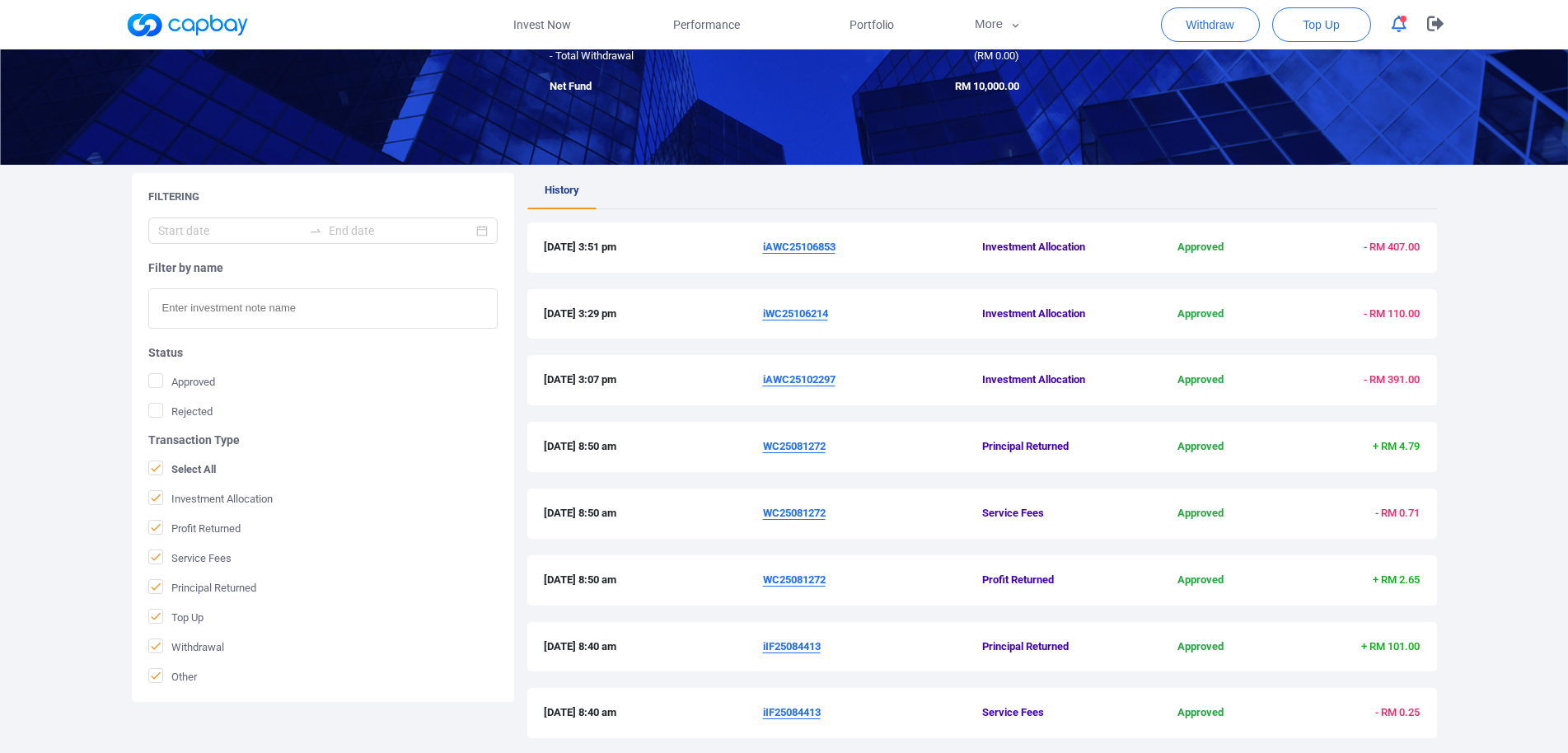
click at [805, 382] on u "iAWC25102297" at bounding box center [799, 379] width 73 height 12
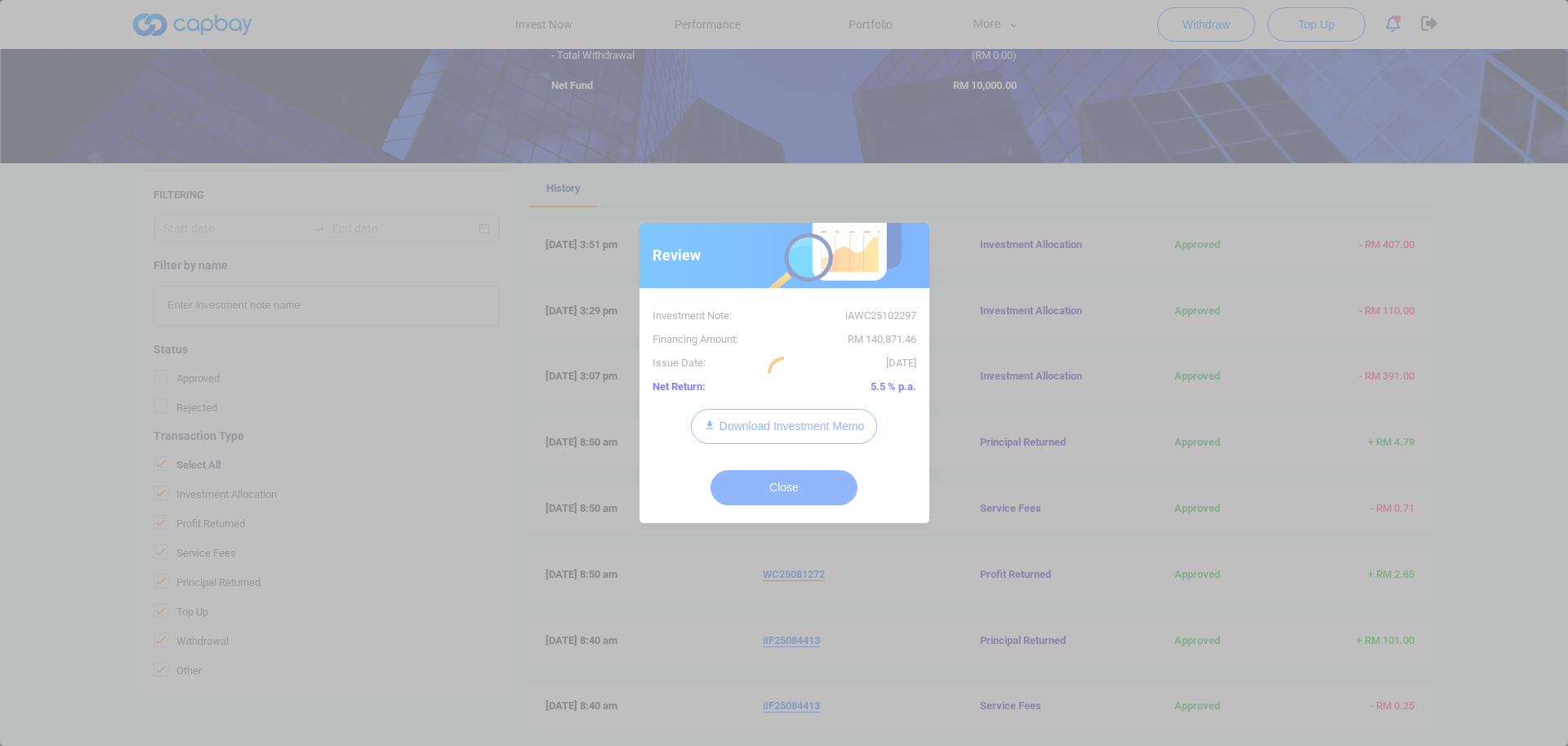
click at [887, 321] on div at bounding box center [784, 373] width 1568 height 746
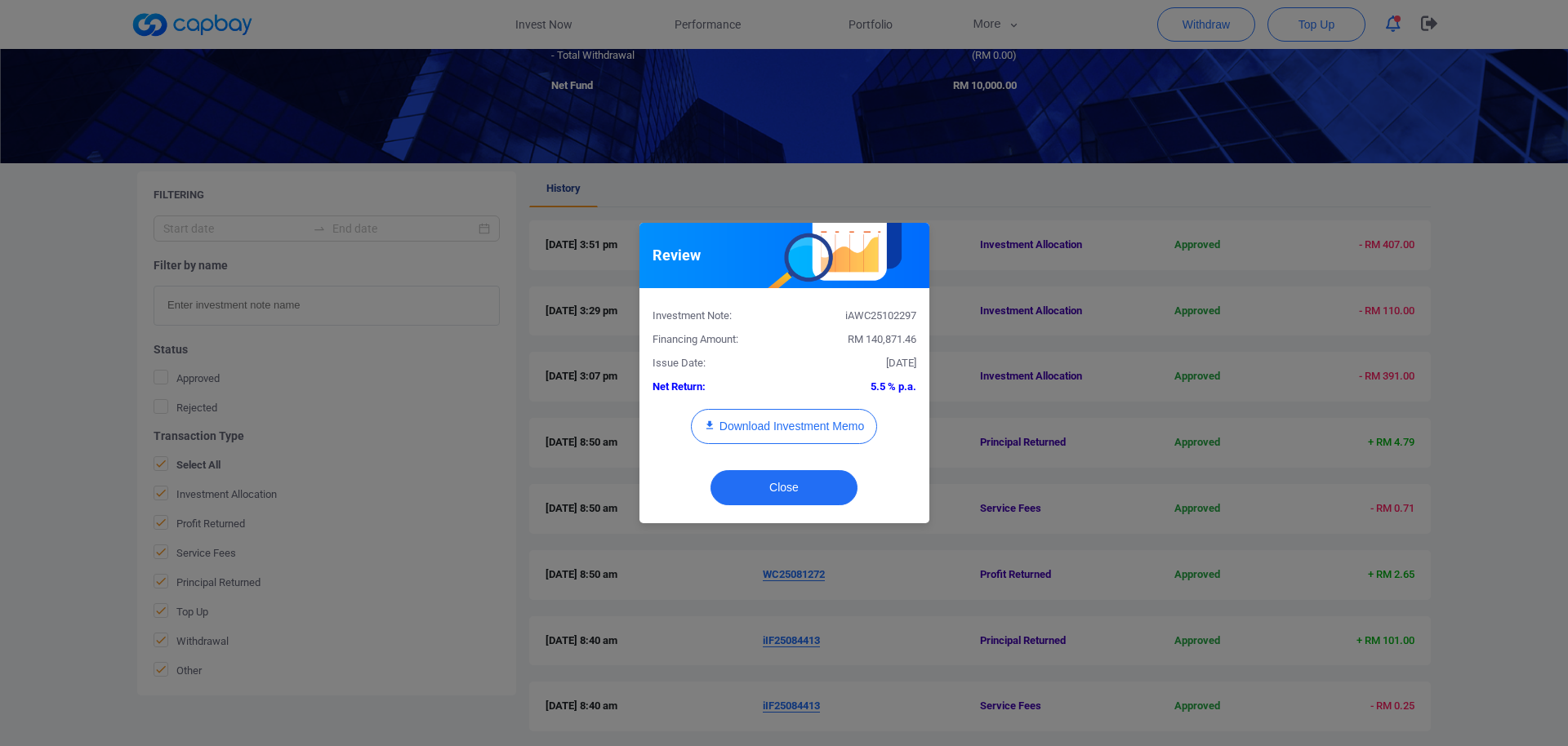
click at [887, 314] on div "iAWC25102297" at bounding box center [856, 316] width 145 height 17
copy div "iAWC25102297"
click at [1036, 403] on div "Review Investment Note: iAWC25102297 Financing Amount: RM 140,871.46 Issue Date…" at bounding box center [784, 373] width 1568 height 746
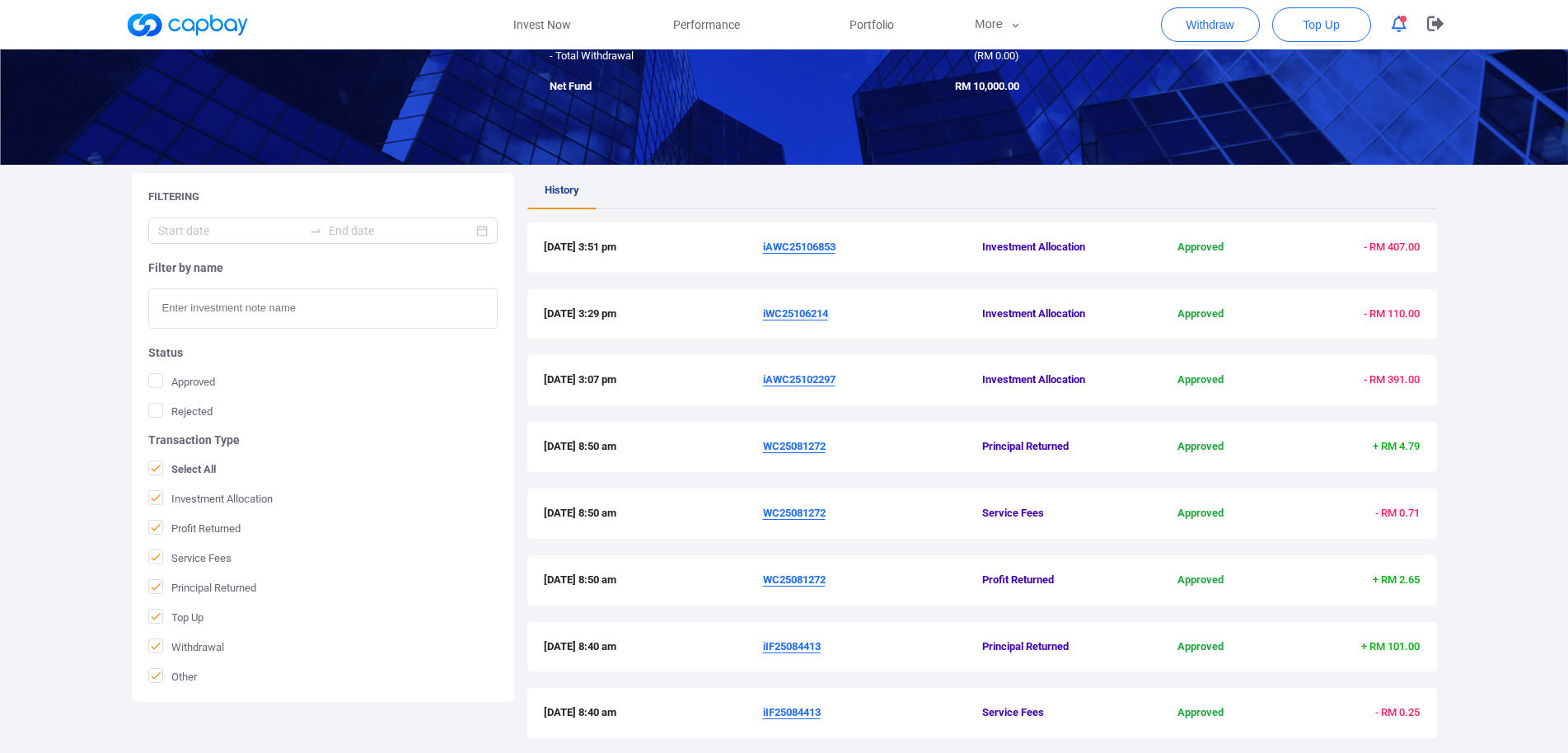
click at [822, 320] on span "iWC25106214" at bounding box center [872, 315] width 219 height 17
click at [814, 316] on u "iWC25106214" at bounding box center [796, 313] width 65 height 12
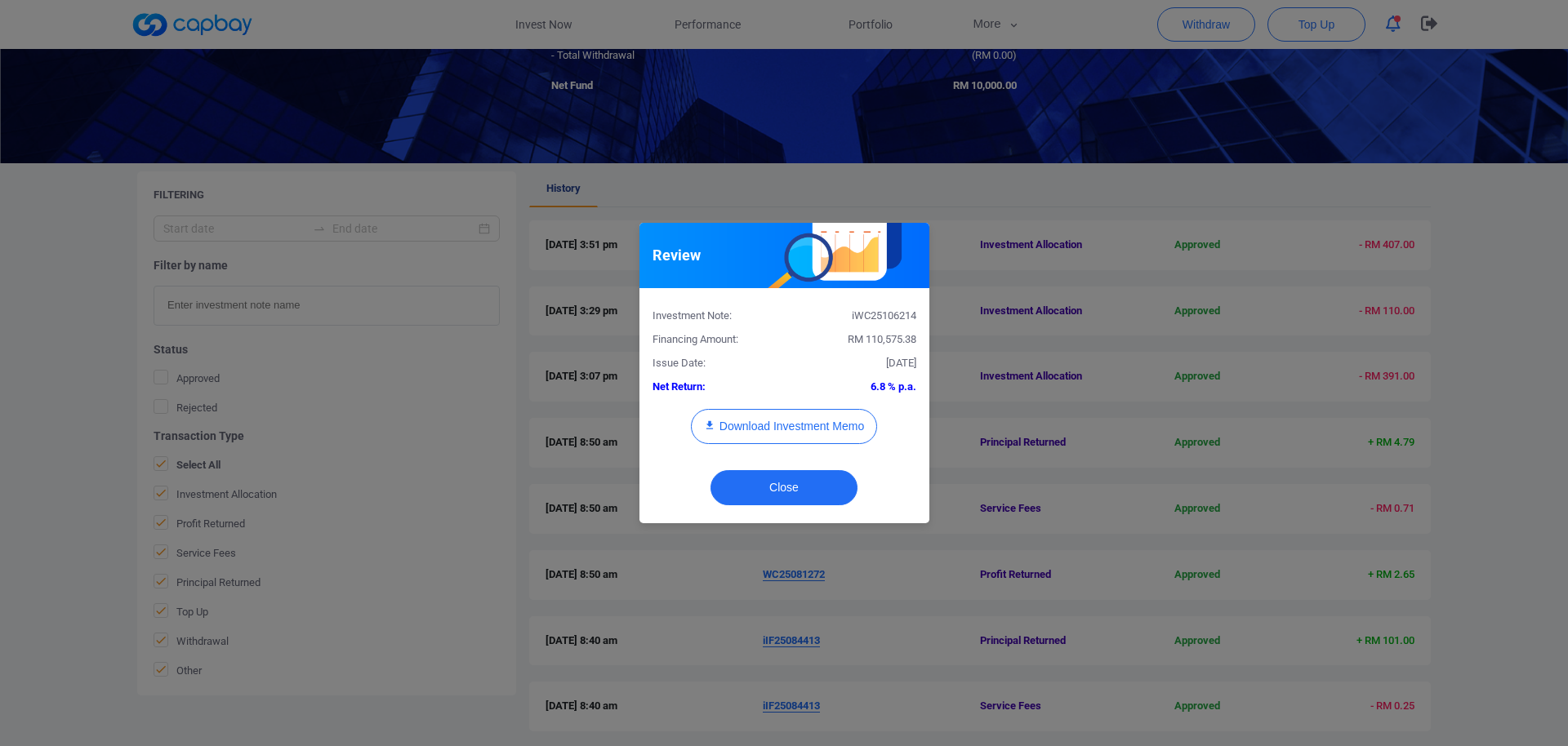
click at [877, 318] on div "iWC25106214" at bounding box center [856, 316] width 145 height 17
copy div "iWC25106214"
click at [829, 422] on button "Download Investment Memo" at bounding box center [784, 426] width 186 height 35
click at [1148, 289] on div "Review Investment Note: iWC25106214 Financing Amount: RM 110,575.38 Issue Date:…" at bounding box center [784, 373] width 1568 height 746
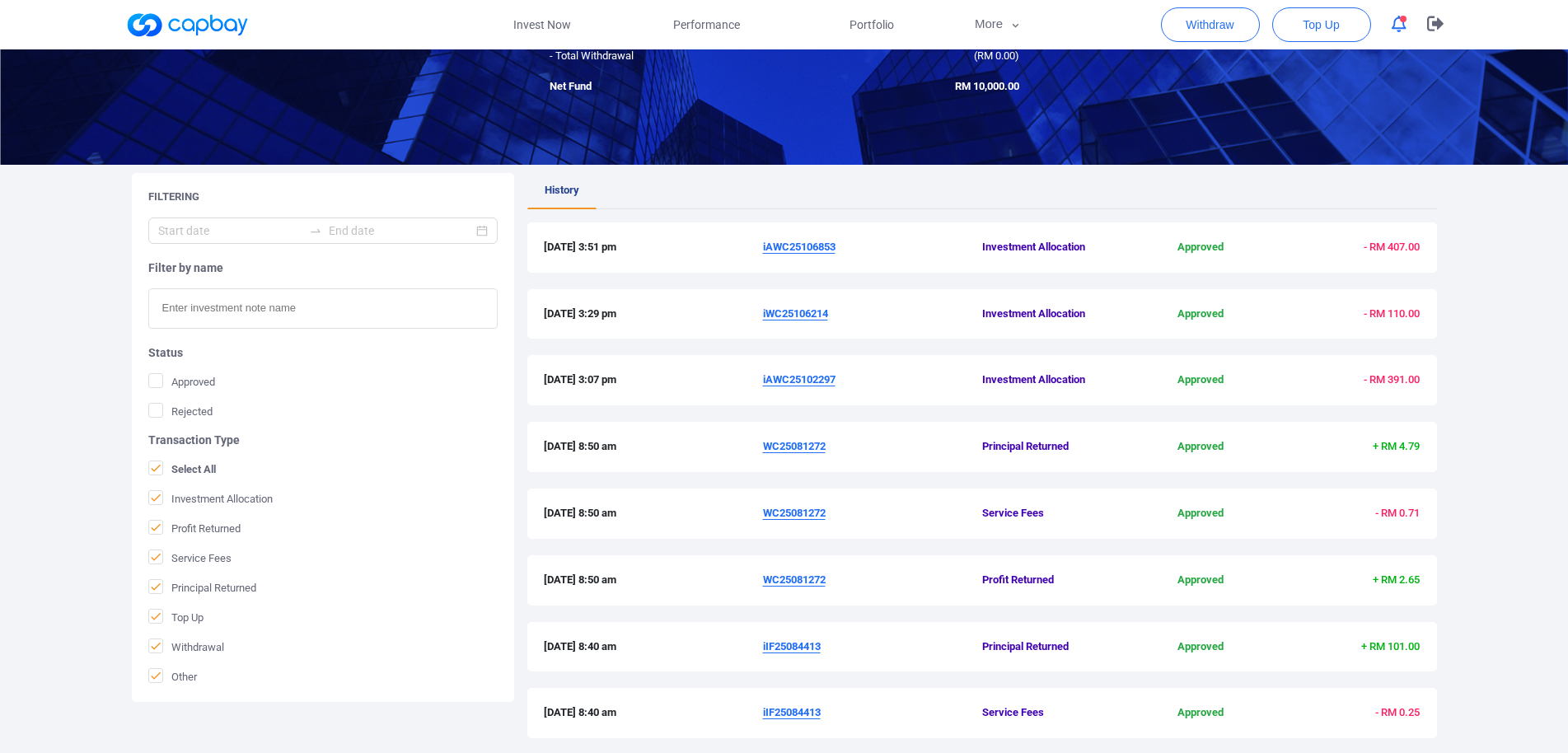
click at [791, 246] on u "iAWC25106853" at bounding box center [799, 247] width 73 height 12
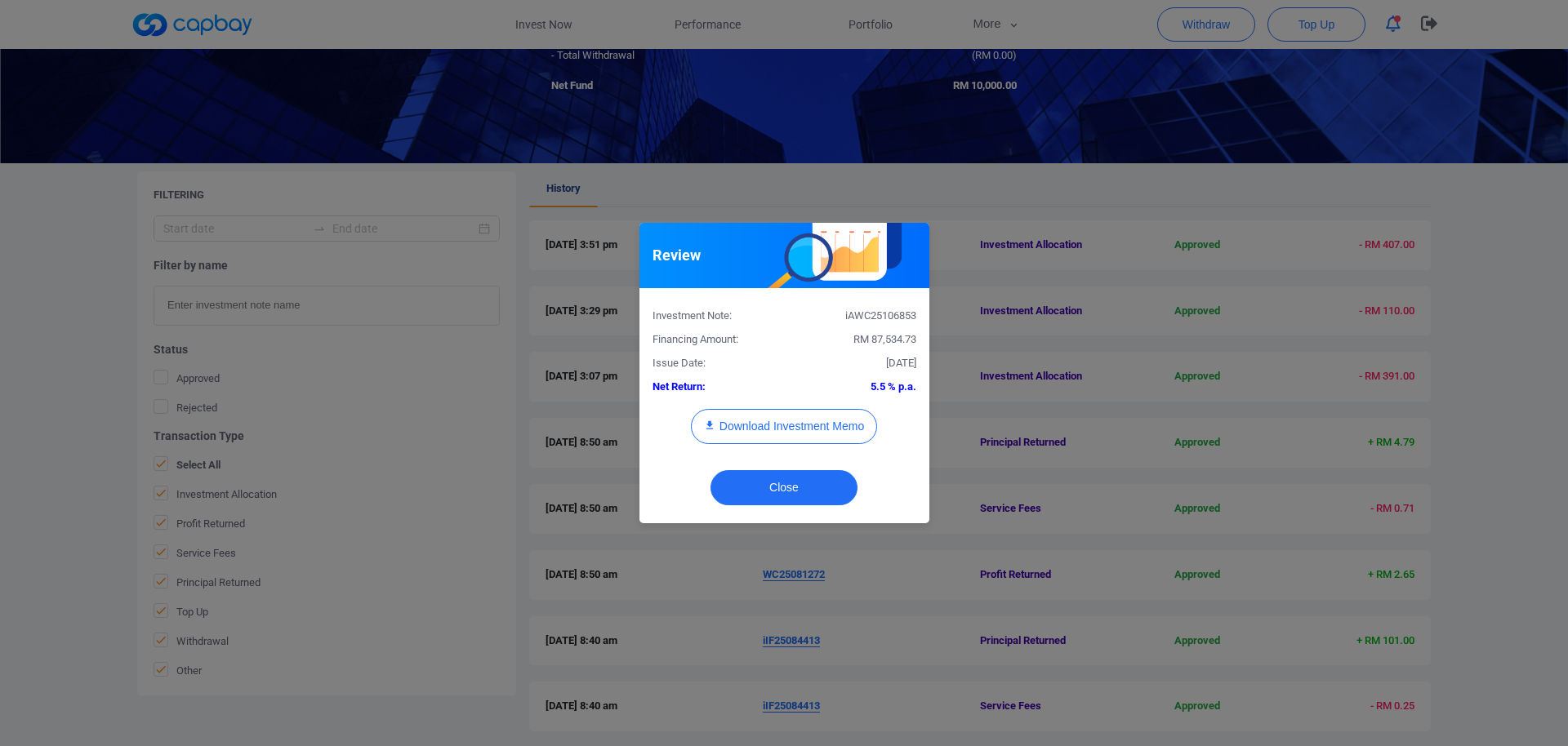
click at [883, 314] on div "iAWC25106853" at bounding box center [856, 316] width 145 height 17
click at [814, 444] on div "Download Investment Memo" at bounding box center [784, 434] width 288 height 51
click at [815, 430] on button "Download Investment Memo" at bounding box center [784, 426] width 186 height 35
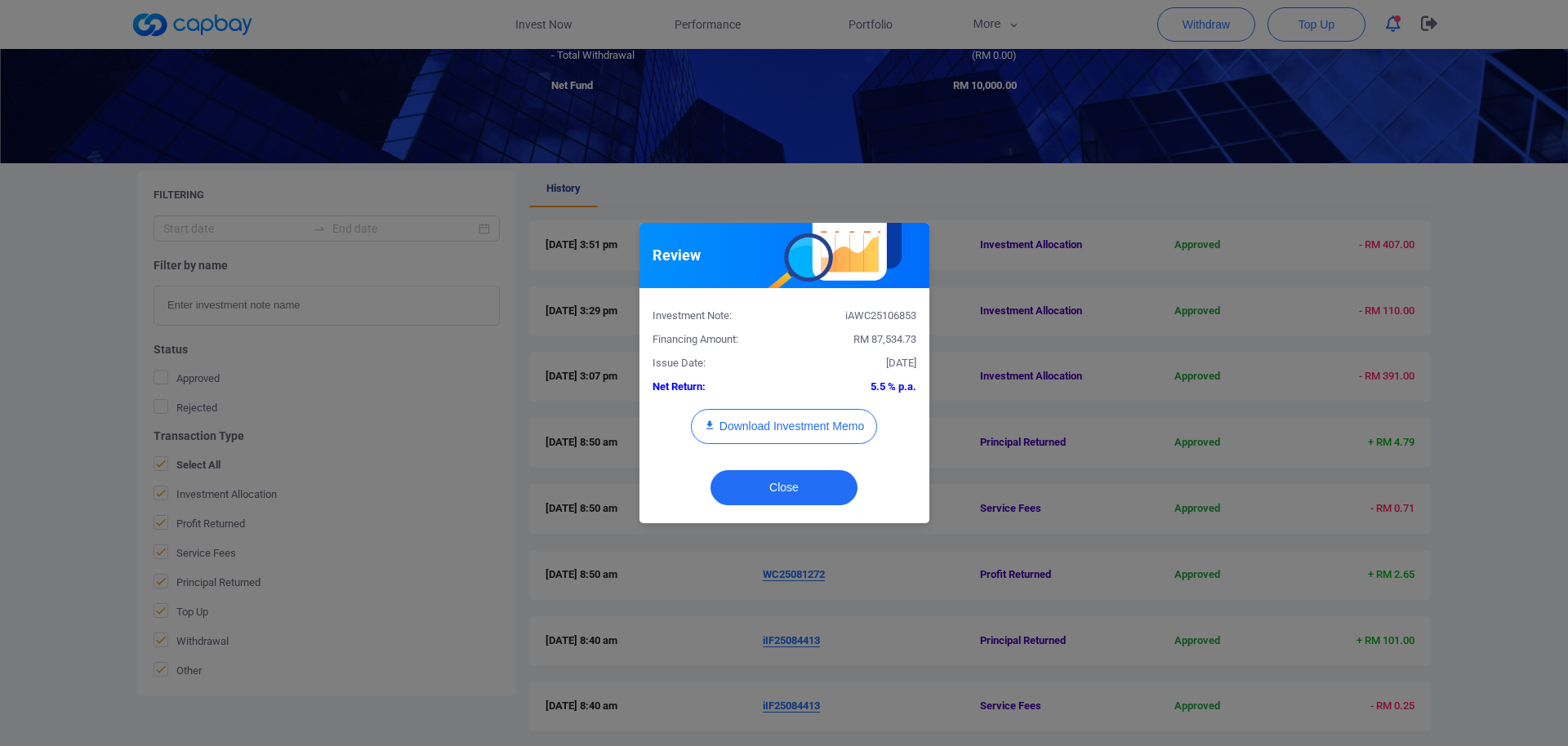
click at [803, 593] on div "Review Investment Note: iAWC25106853 Financing Amount: RM 87,534.73 Issue Date:…" at bounding box center [784, 373] width 1568 height 746
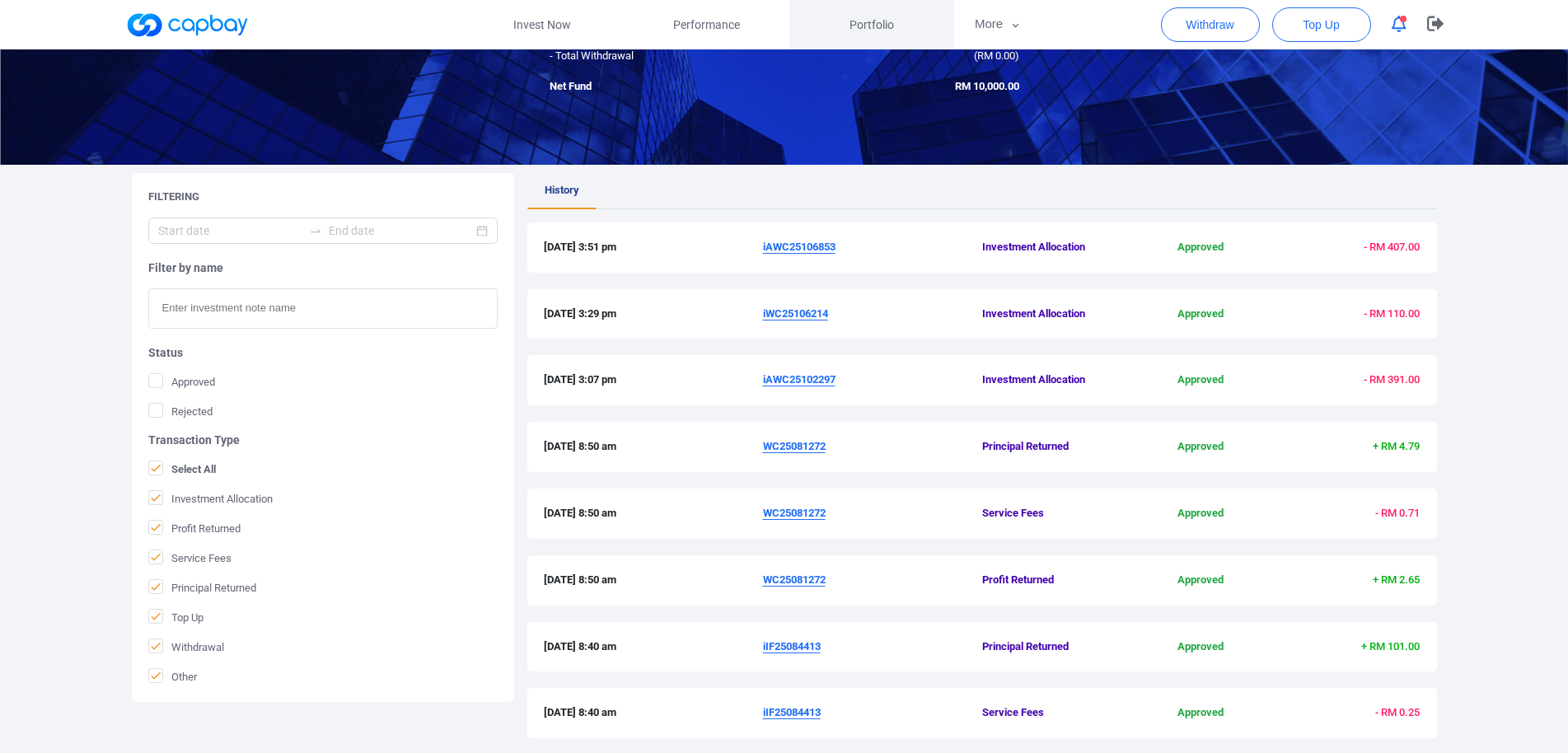
click at [882, 20] on span "Portfolio" at bounding box center [871, 24] width 44 height 18
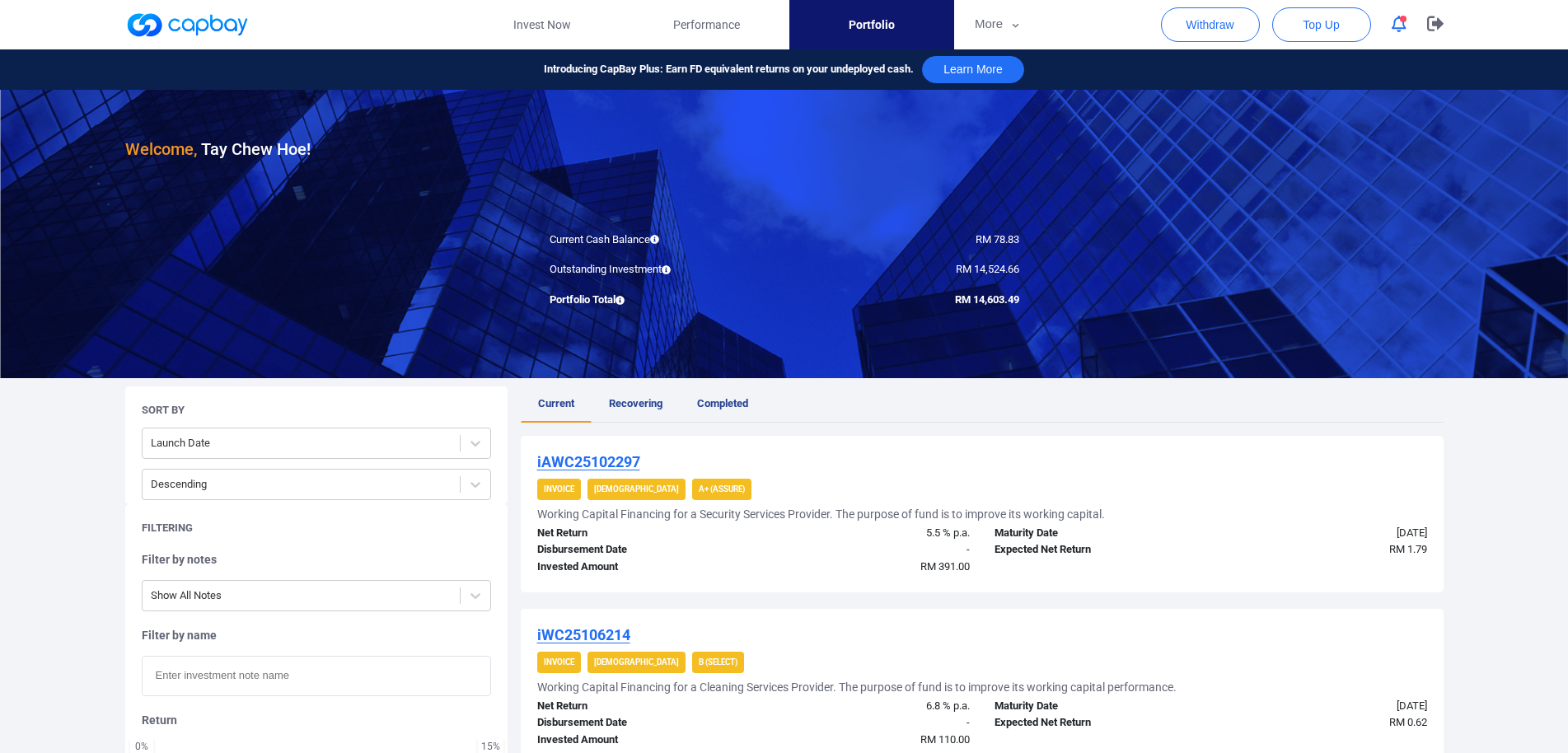
scroll to position [432, 0]
